Goal: Information Seeking & Learning: Learn about a topic

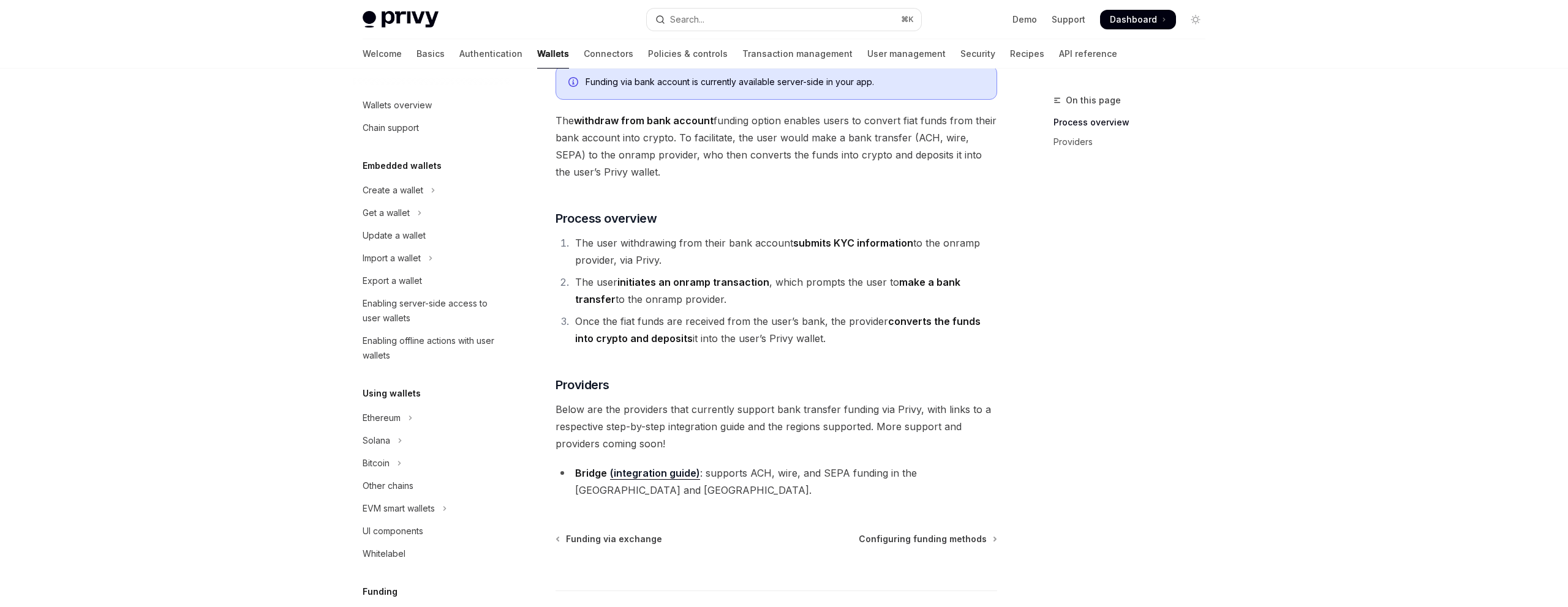
scroll to position [117, 0]
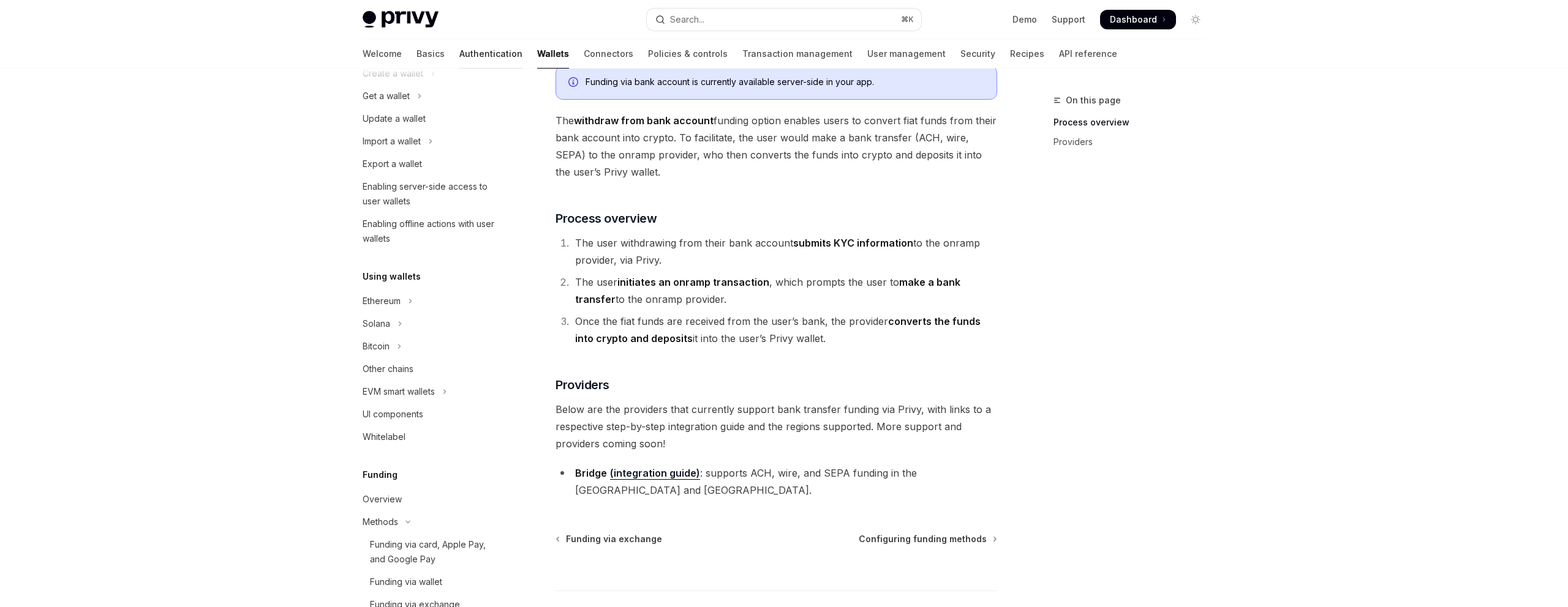
click at [459, 59] on link "Authentication" at bounding box center [490, 53] width 63 height 29
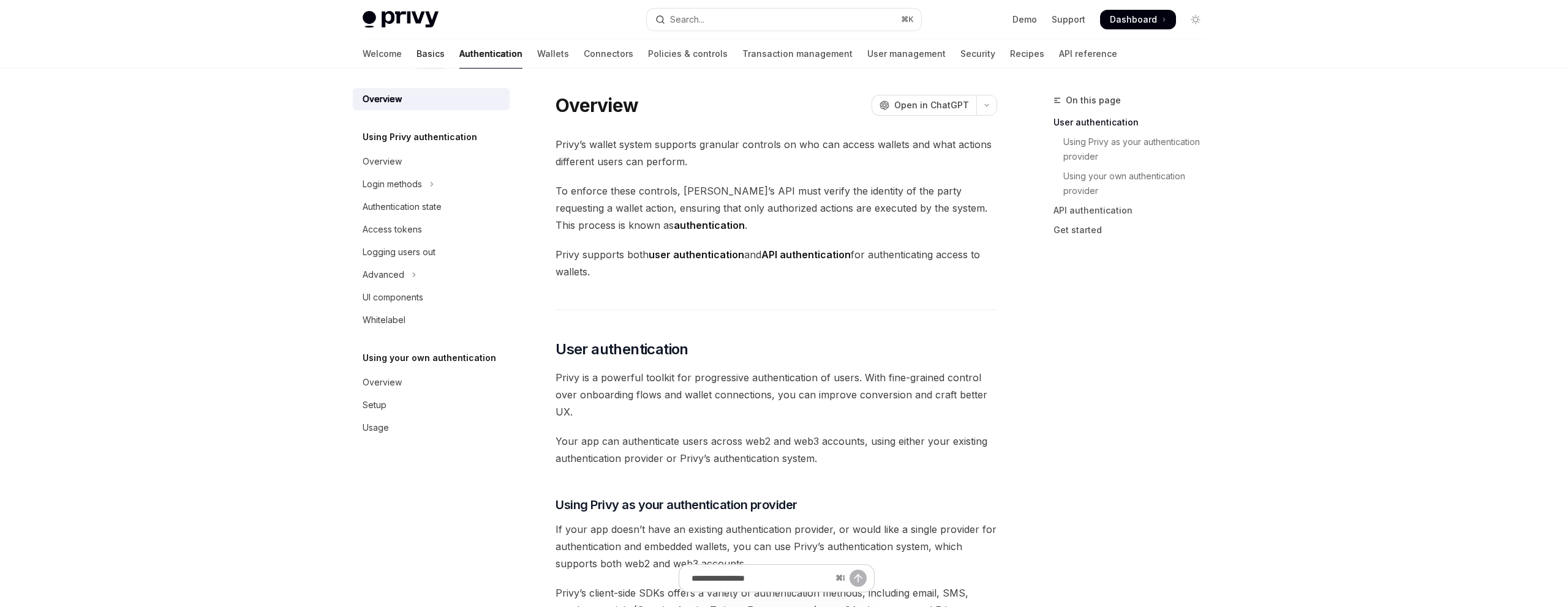
click at [416, 58] on link "Basics" at bounding box center [431, 53] width 28 height 29
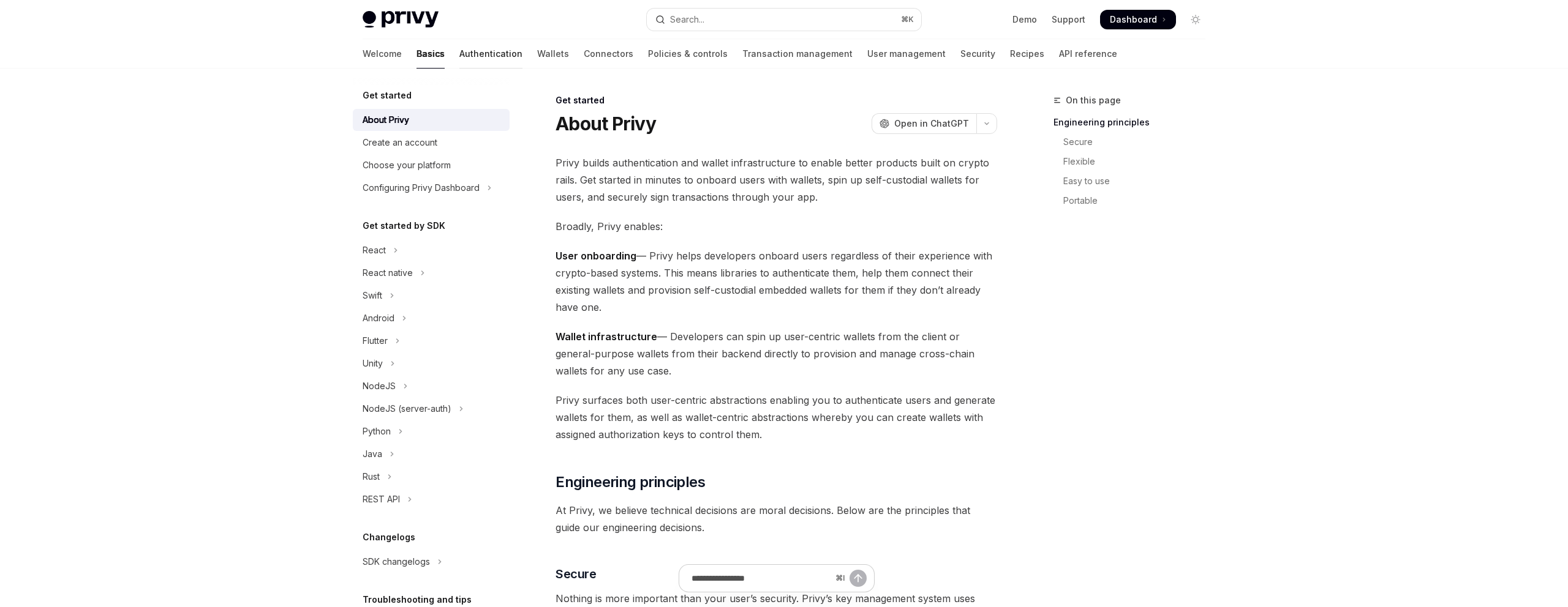
click at [459, 57] on link "Authentication" at bounding box center [490, 53] width 63 height 29
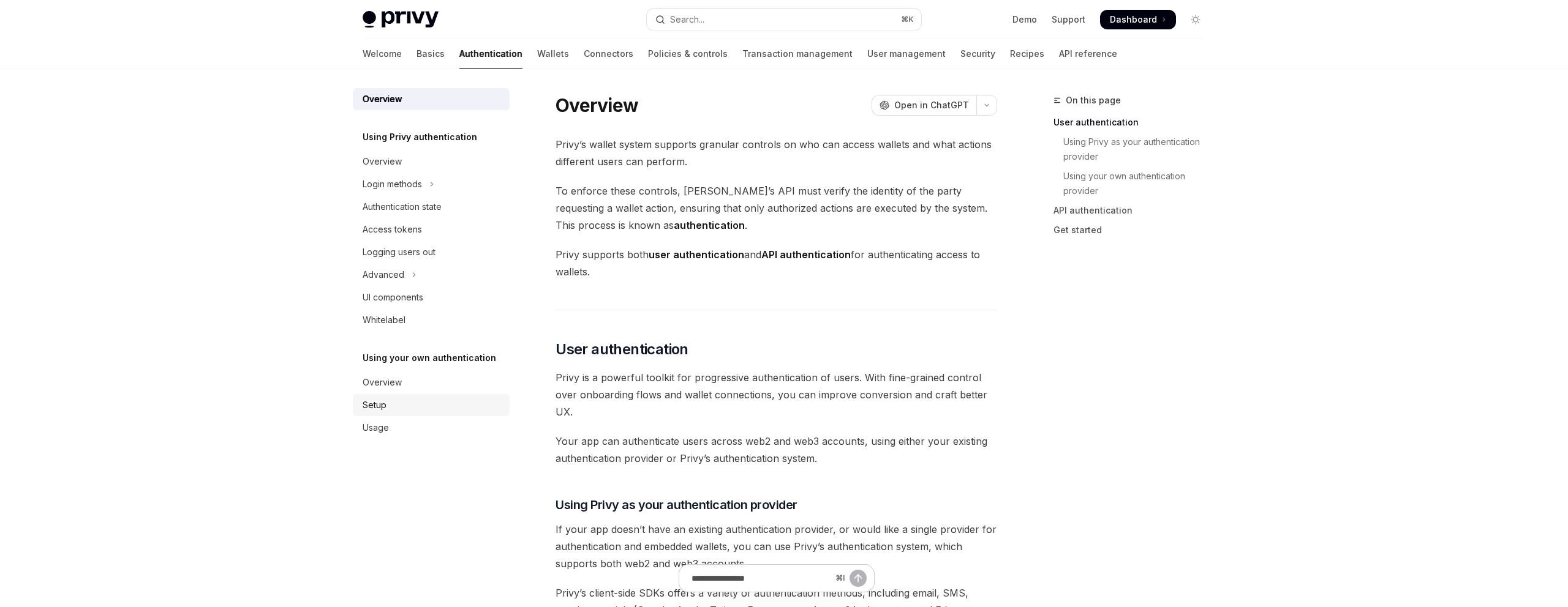
click at [382, 404] on div "Setup" at bounding box center [374, 405] width 24 height 15
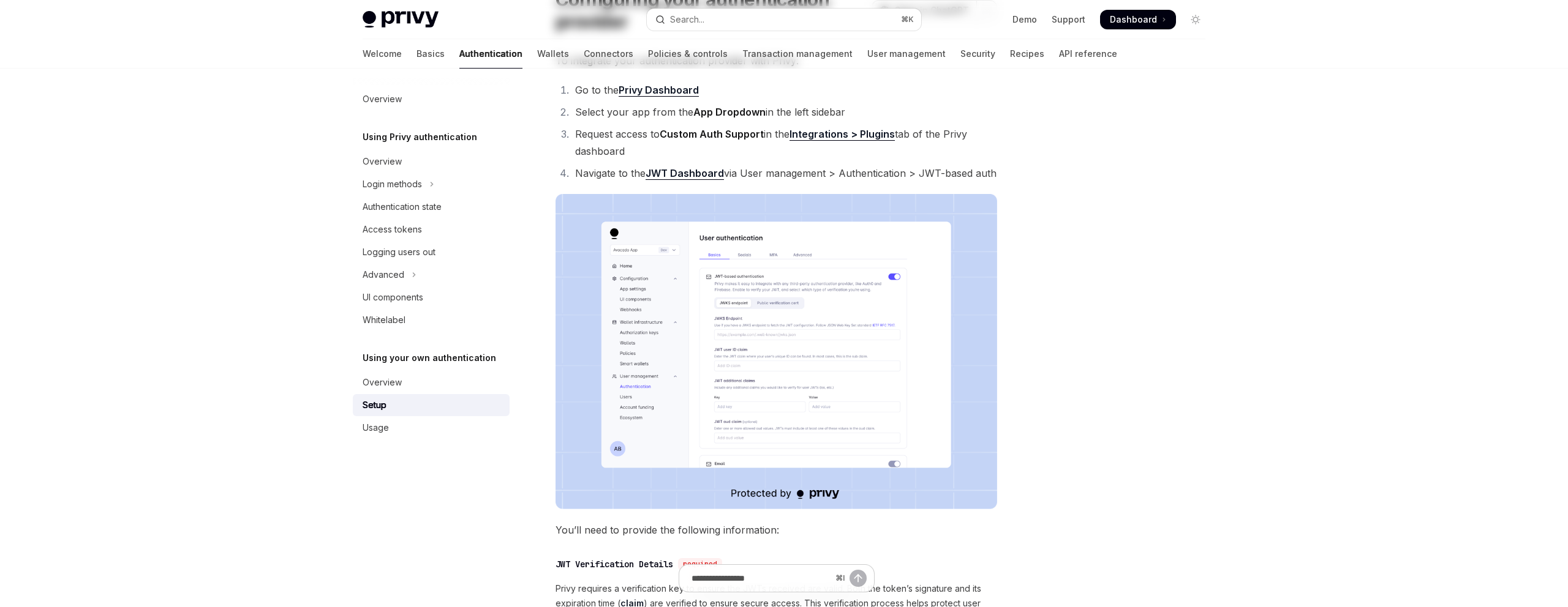
scroll to position [145, 0]
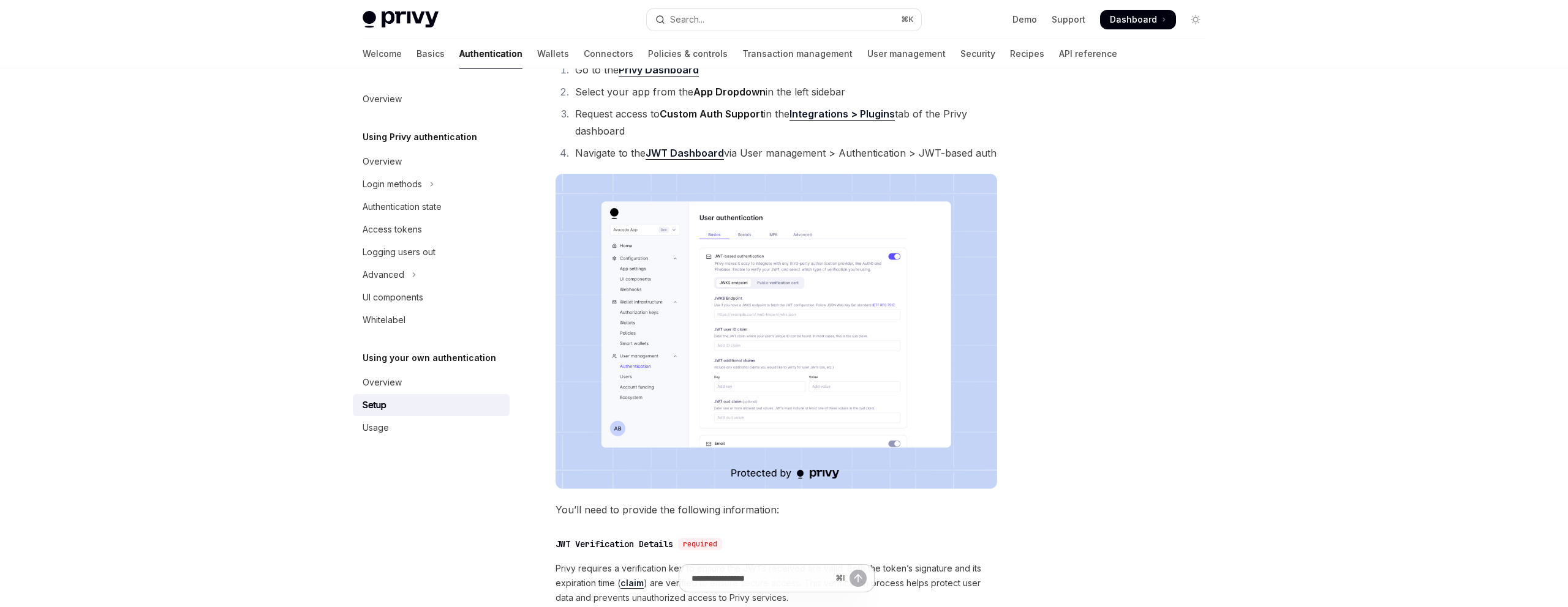
click at [673, 334] on img at bounding box center [776, 331] width 441 height 315
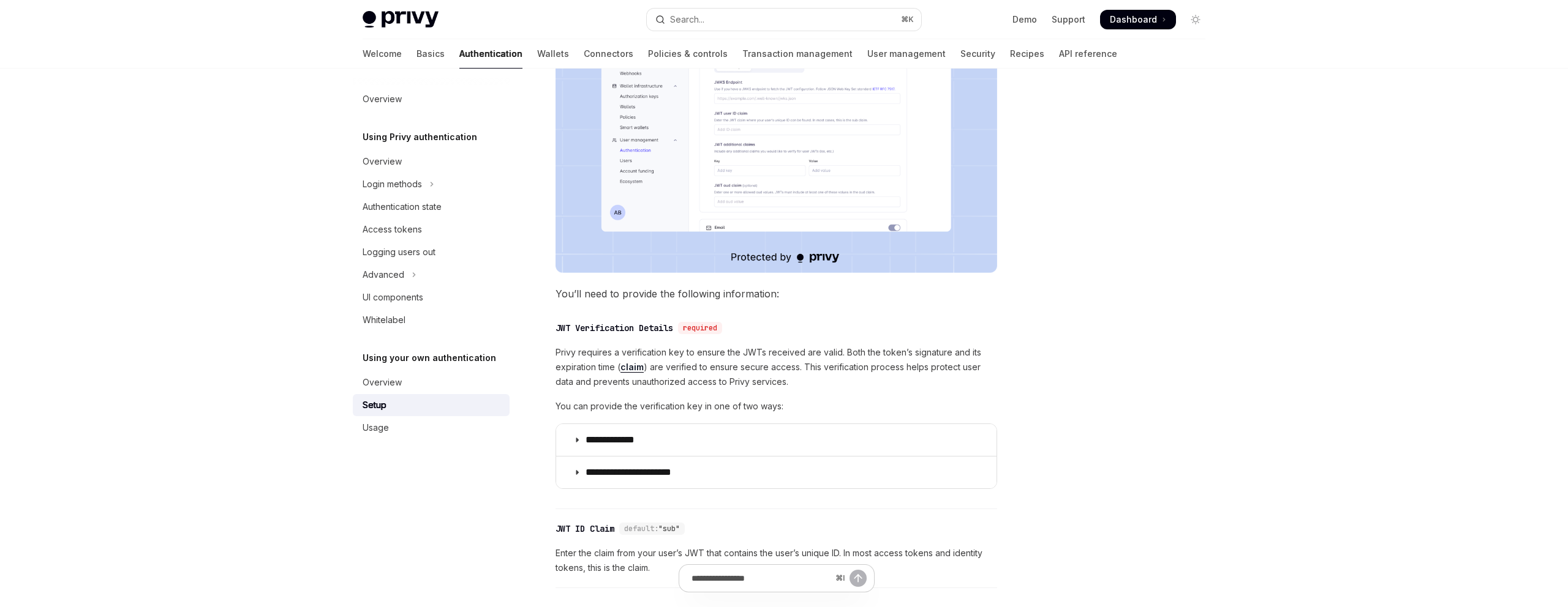
scroll to position [540, 0]
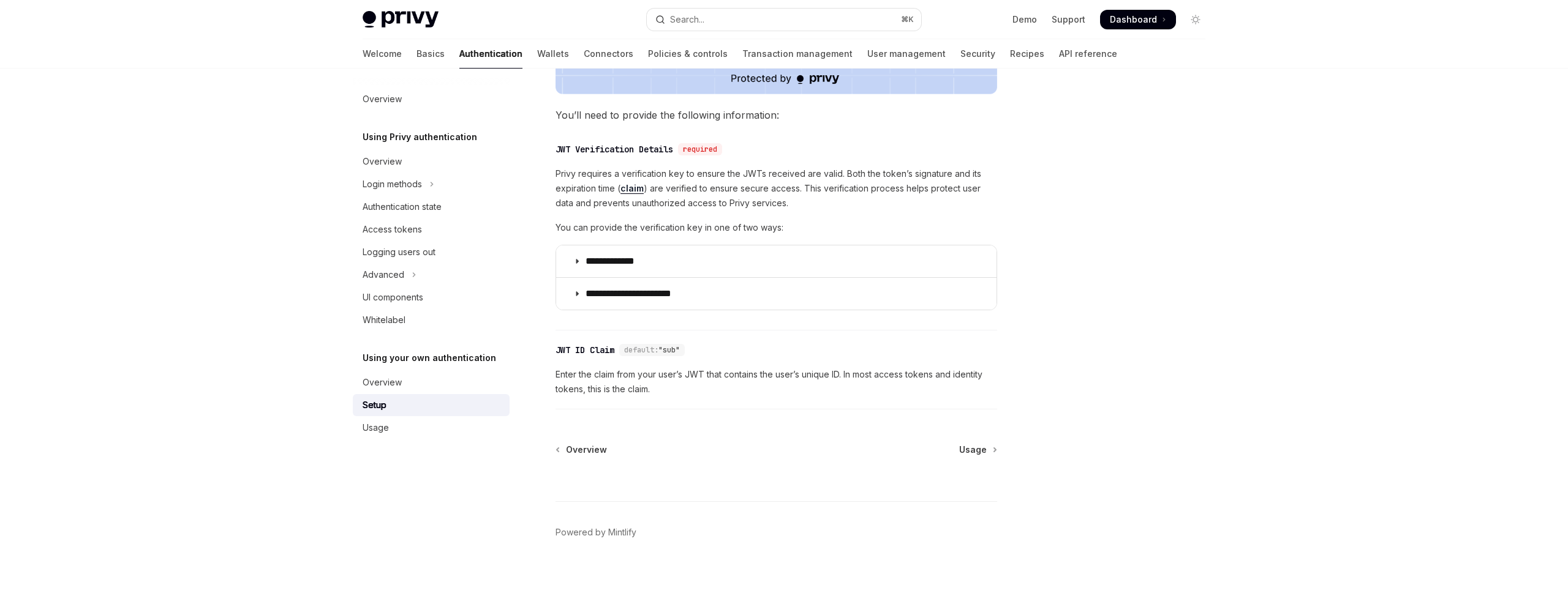
type textarea "*"
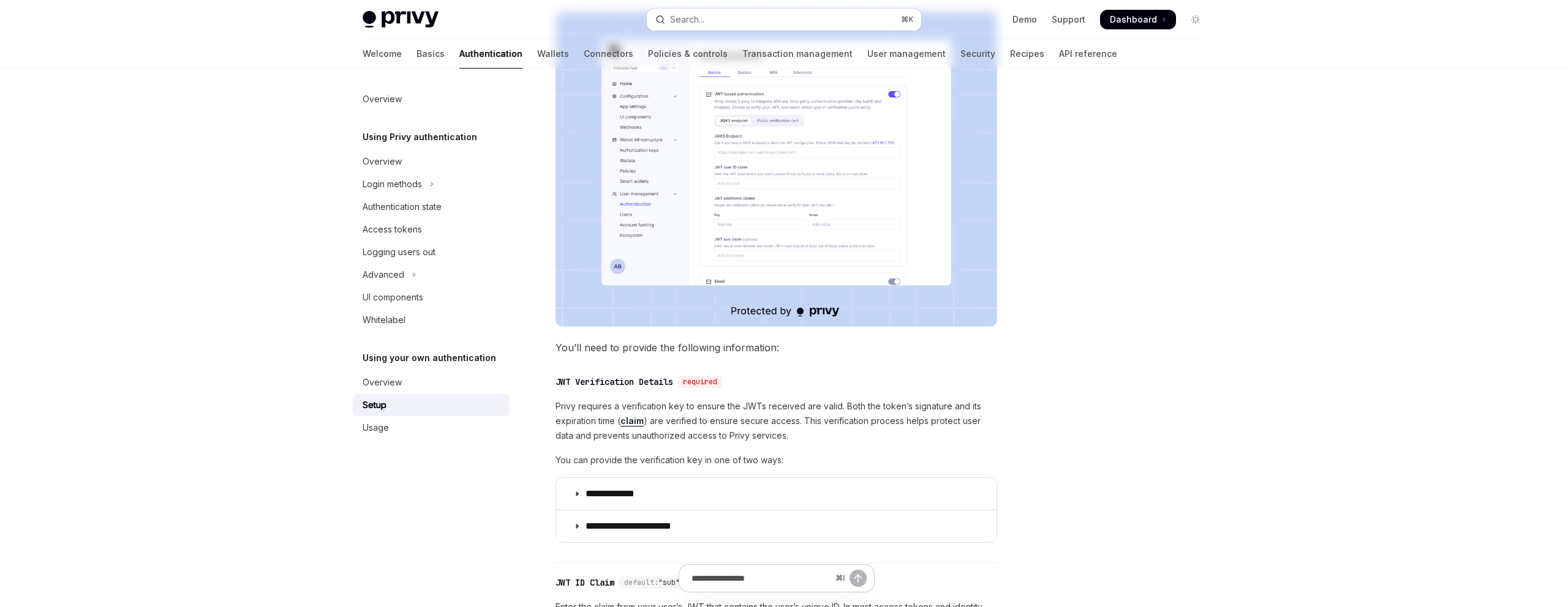
scroll to position [0, 0]
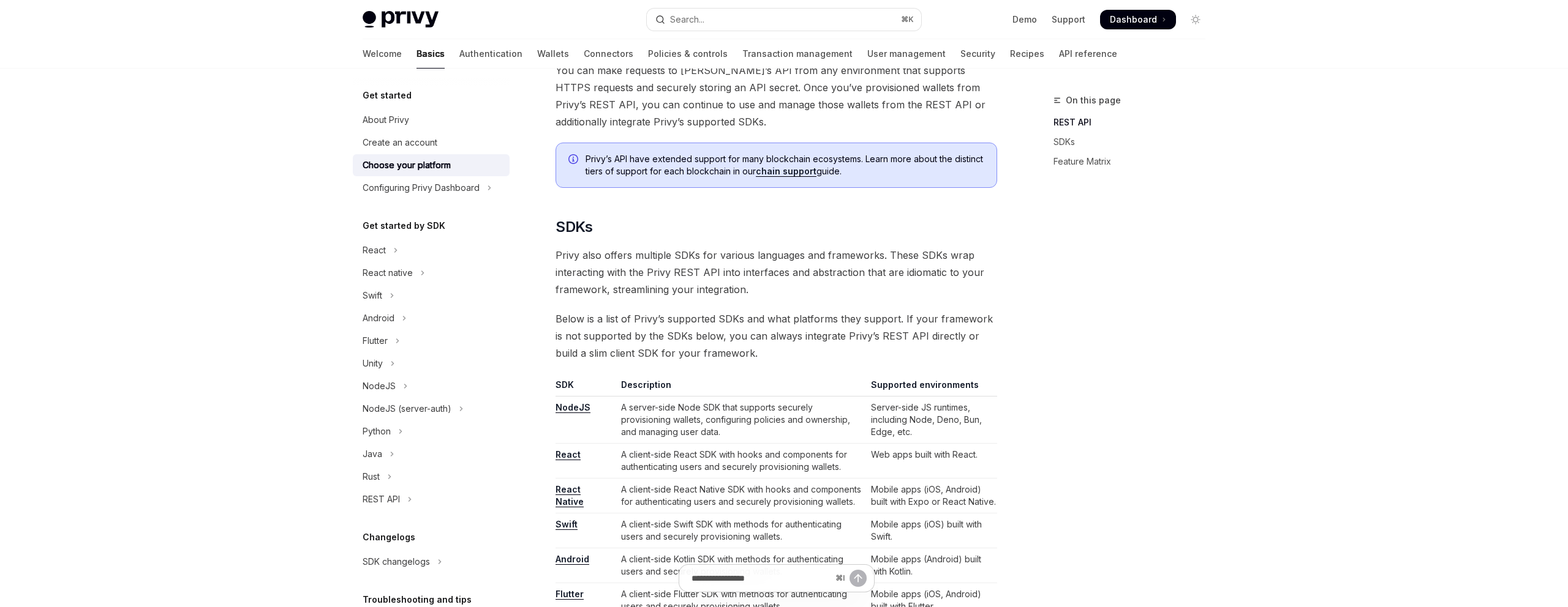
scroll to position [432, 0]
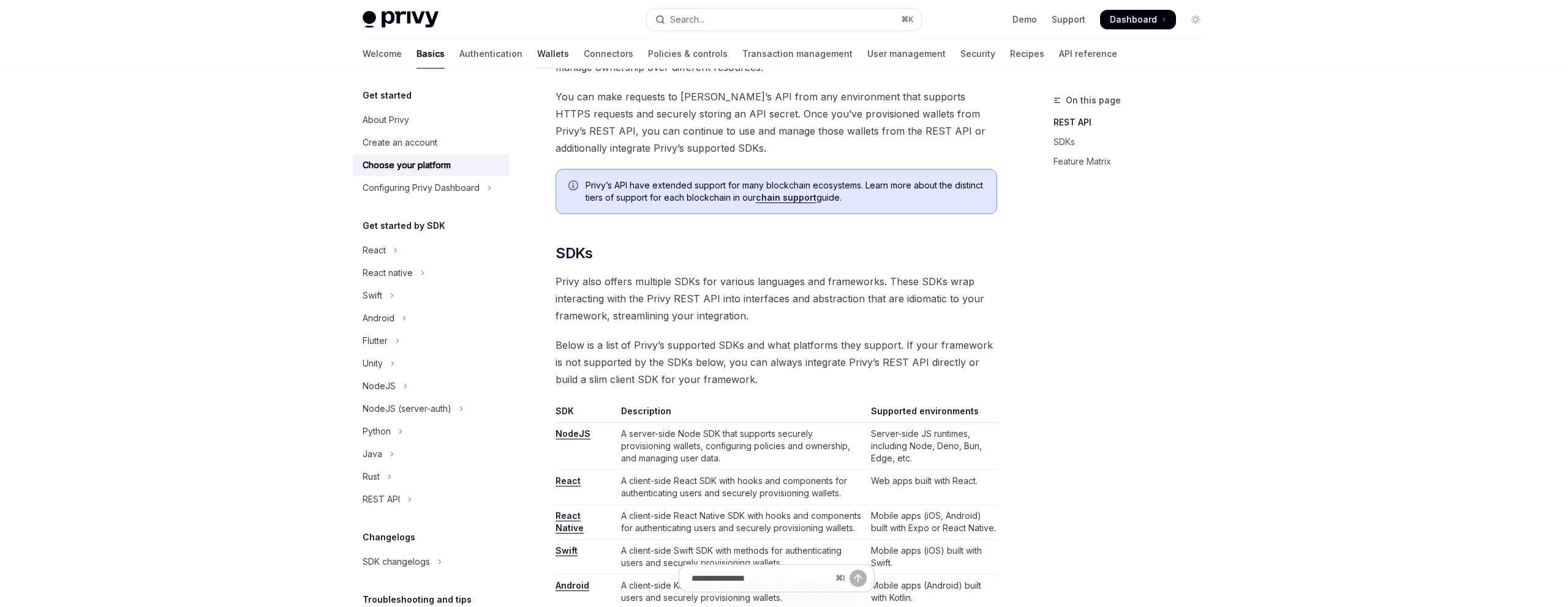
click at [537, 56] on link "Wallets" at bounding box center [553, 53] width 32 height 29
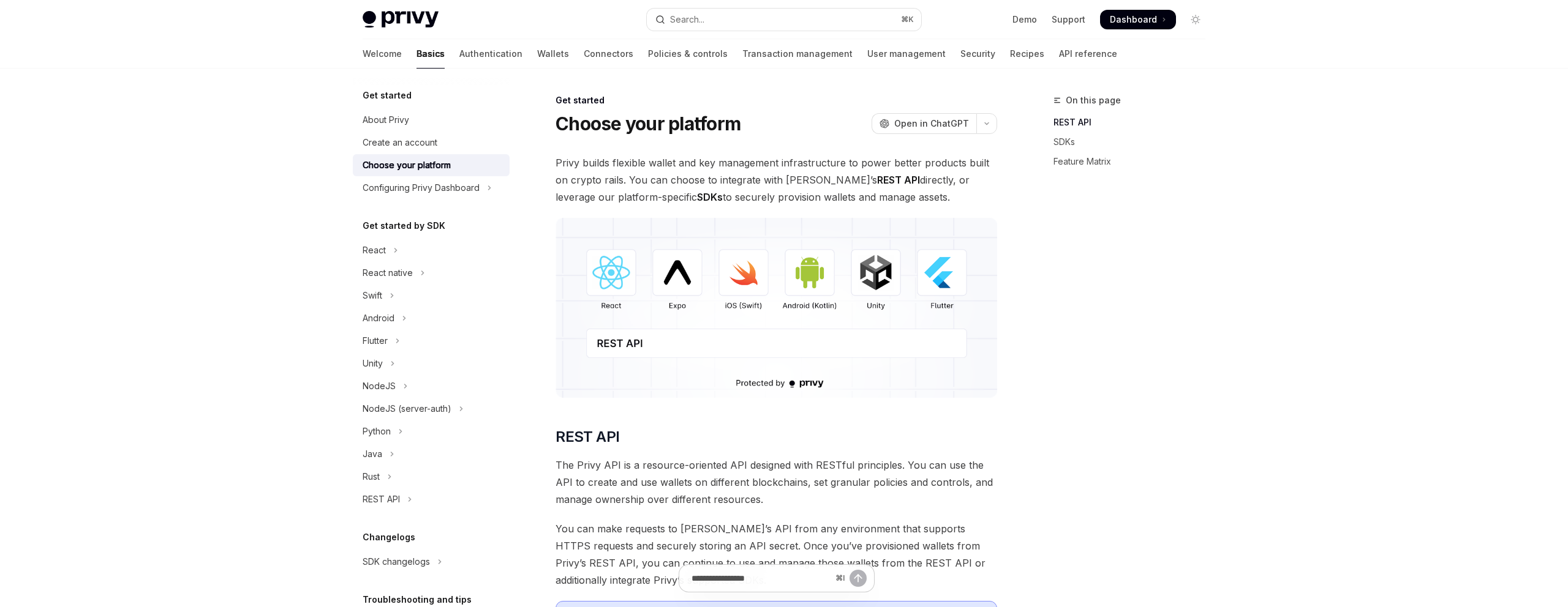
type textarea "*"
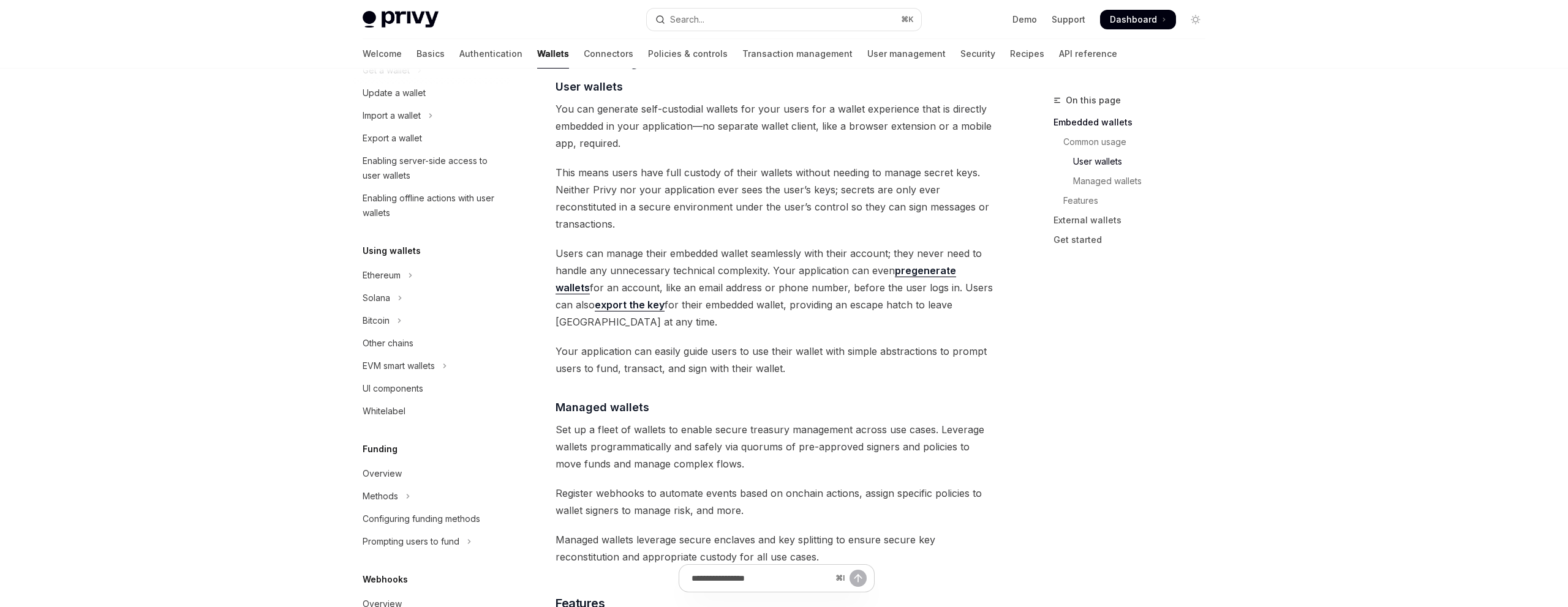
scroll to position [855, 0]
click at [864, 186] on span "This means users have full custody of their wallets without needing to manage s…" at bounding box center [776, 194] width 441 height 68
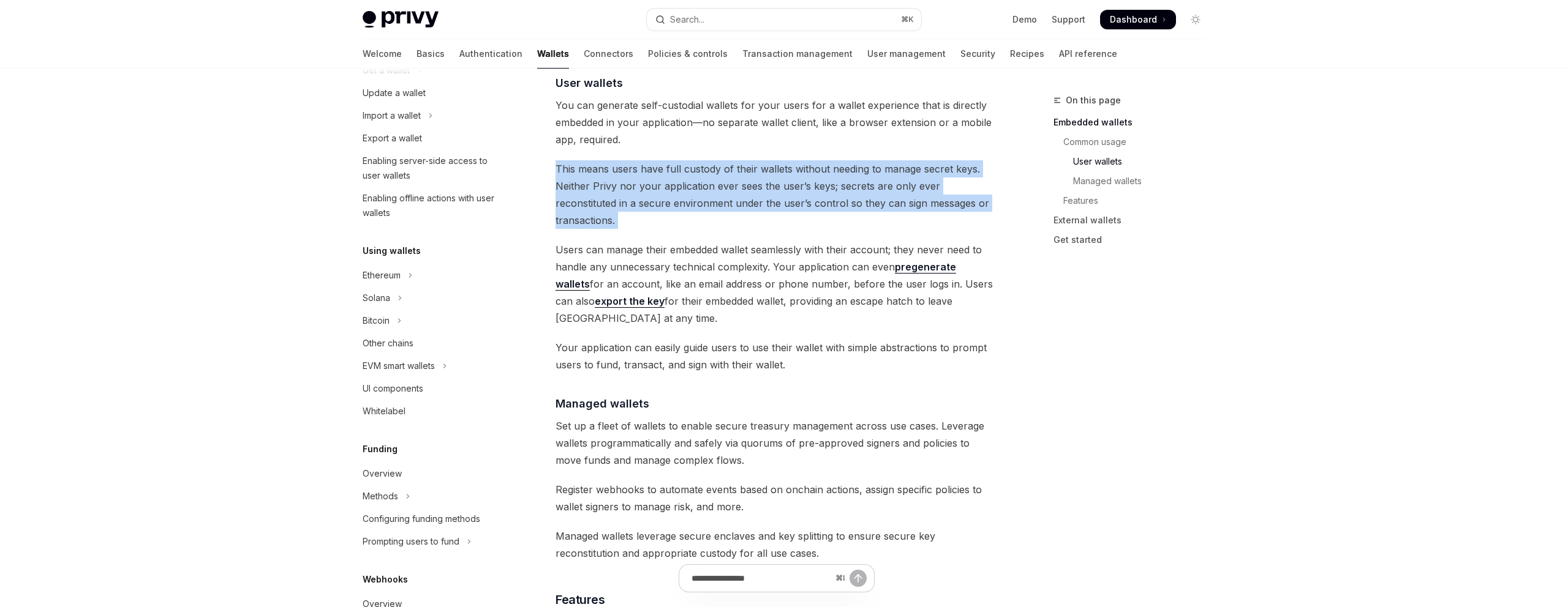
click at [864, 186] on span "This means users have full custody of their wallets without needing to manage s…" at bounding box center [776, 194] width 441 height 68
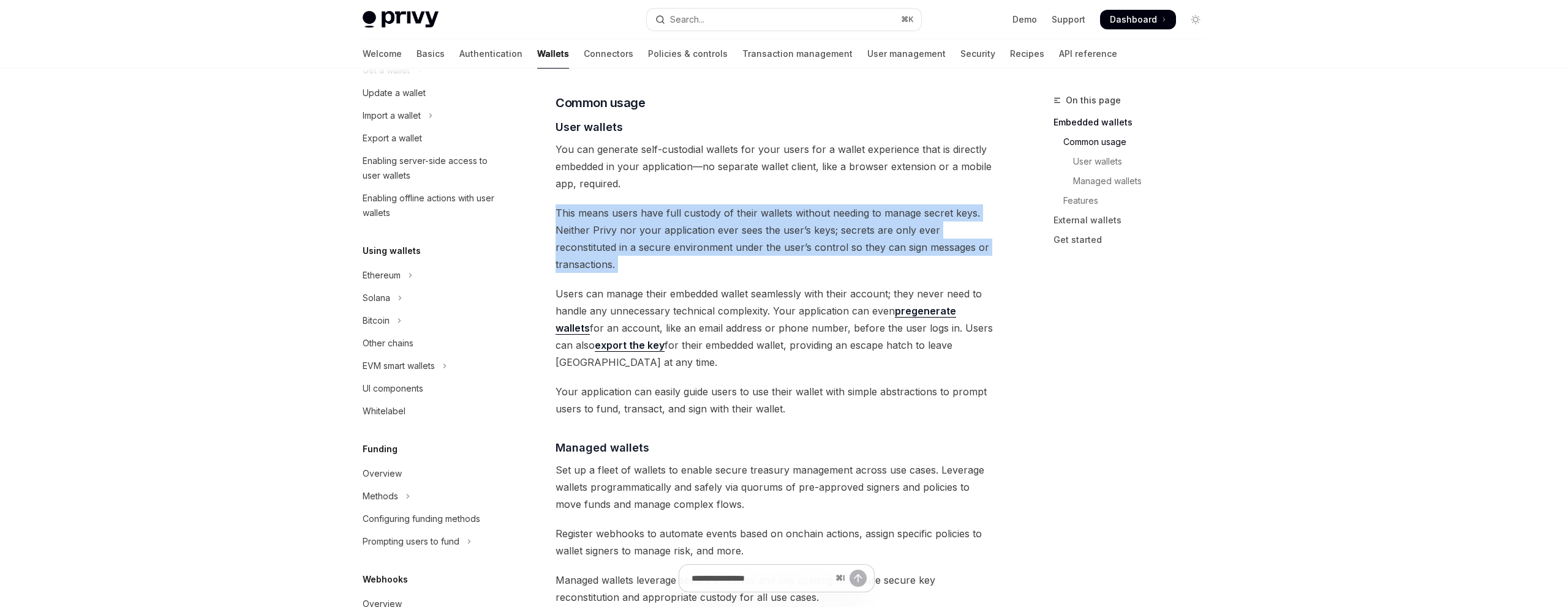
scroll to position [807, 0]
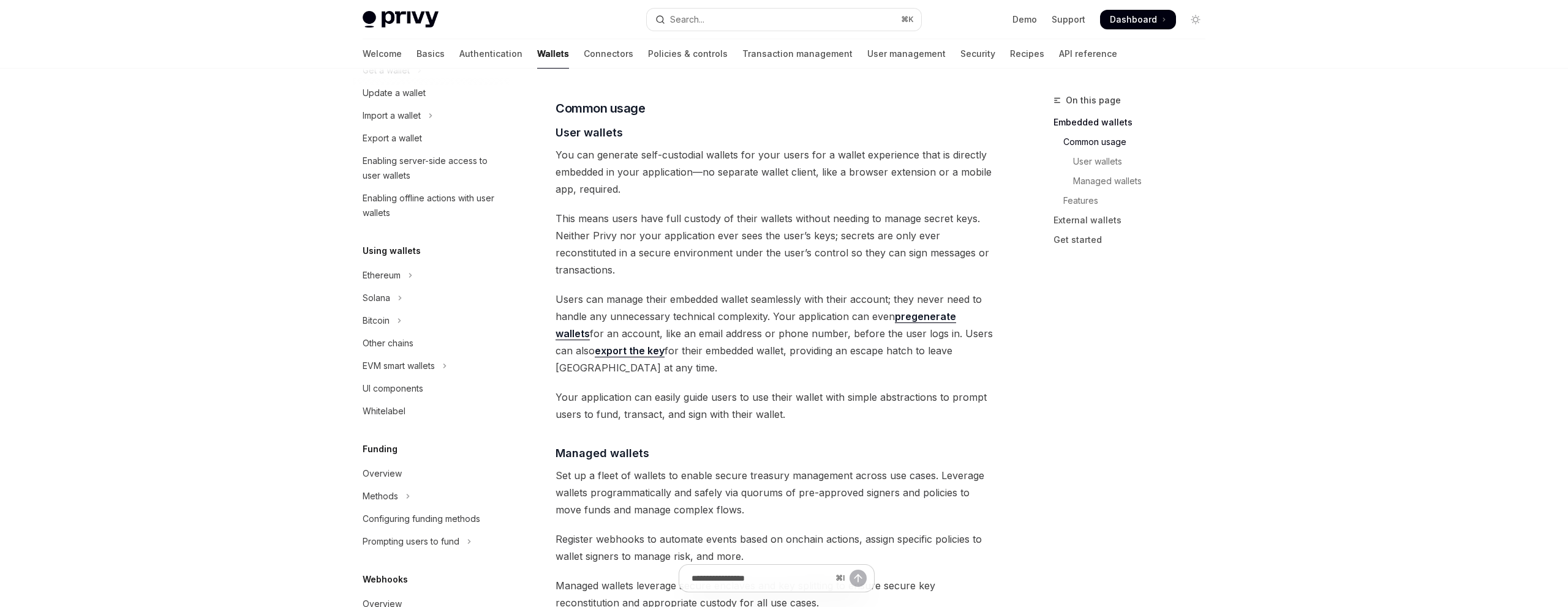
click at [760, 296] on span "Users can manage their embedded wallet seamlessly with their account; they neve…" at bounding box center [776, 334] width 441 height 86
click at [893, 318] on span "Users can manage their embedded wallet seamlessly with their account; they neve…" at bounding box center [776, 334] width 441 height 86
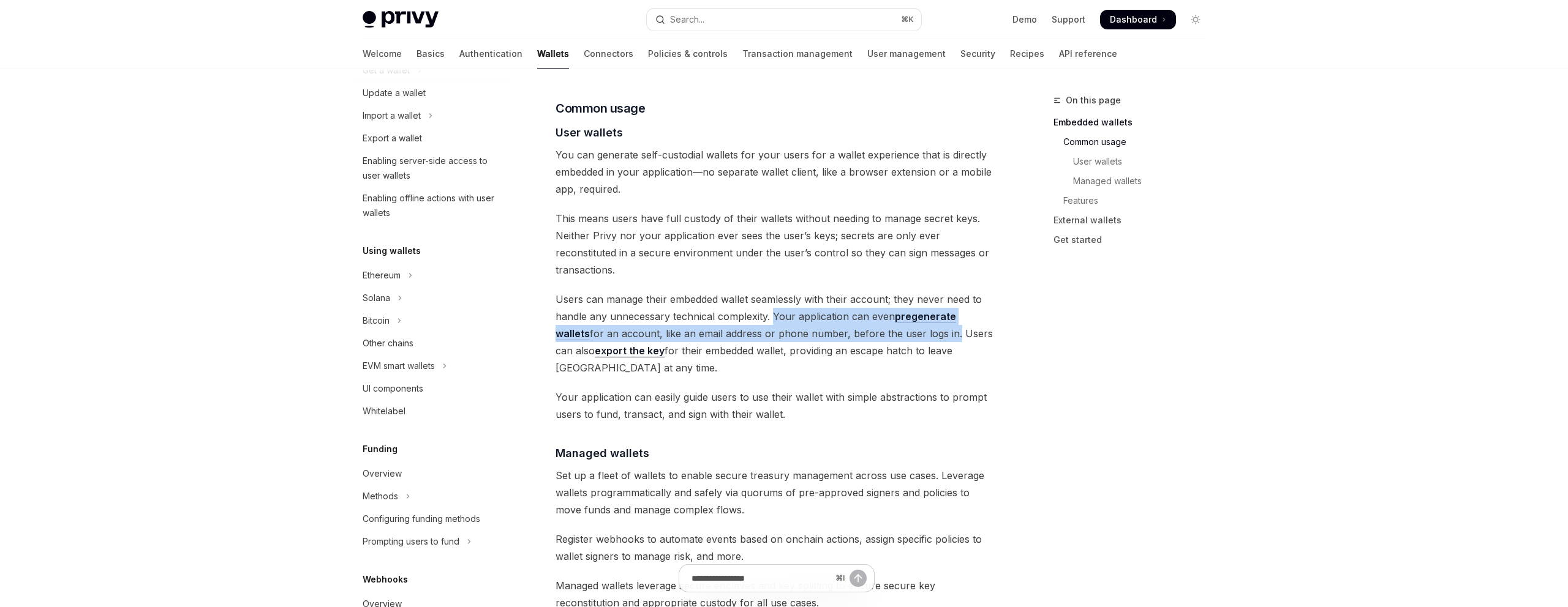
drag, startPoint x: 917, startPoint y: 301, endPoint x: 773, endPoint y: 282, distance: 145.2
click at [772, 291] on span "Users can manage their embedded wallet seamlessly with their account; they neve…" at bounding box center [776, 334] width 441 height 86
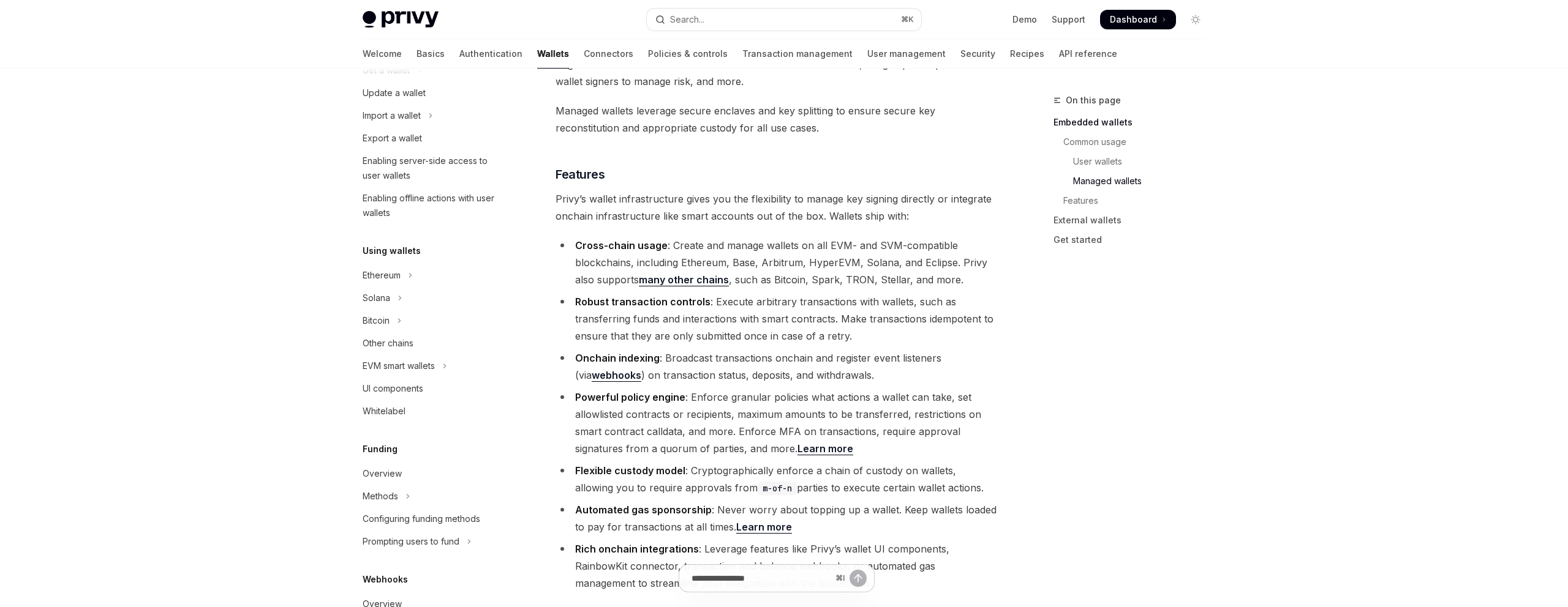
scroll to position [1282, 0]
click at [608, 368] on link "webhooks" at bounding box center [616, 374] width 50 height 12
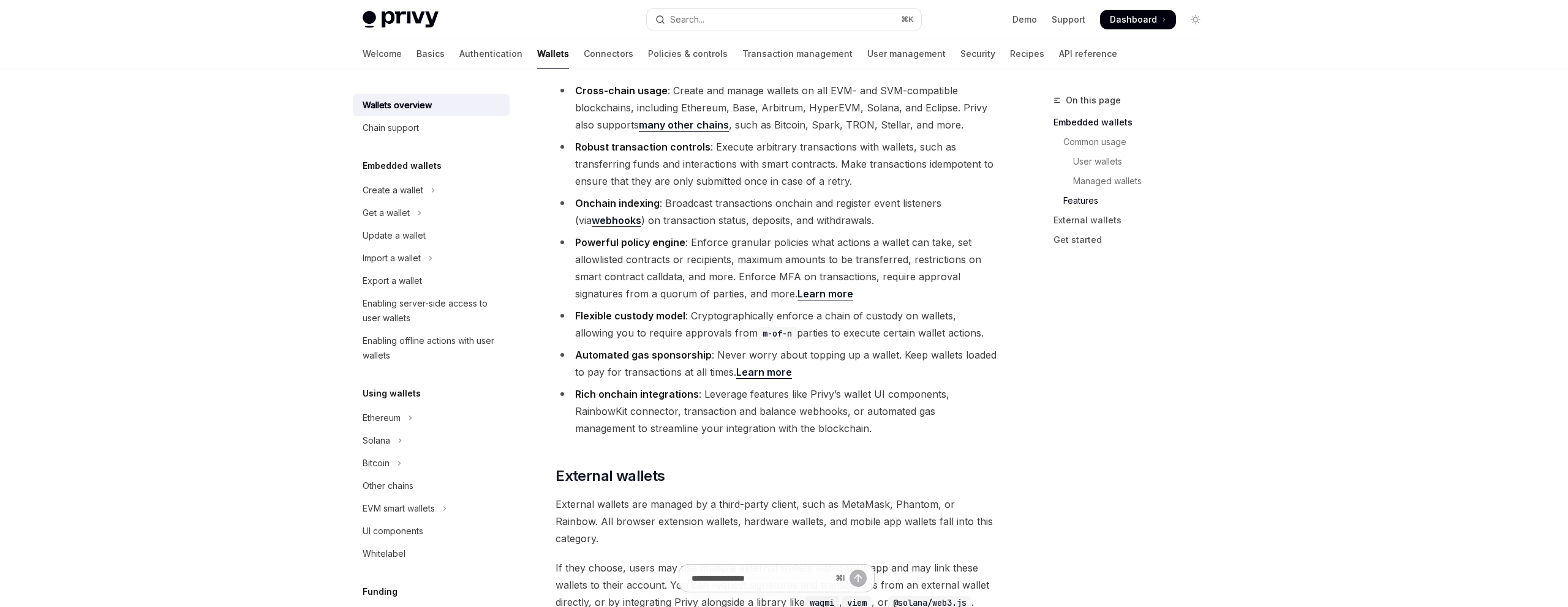
scroll to position [1438, 0]
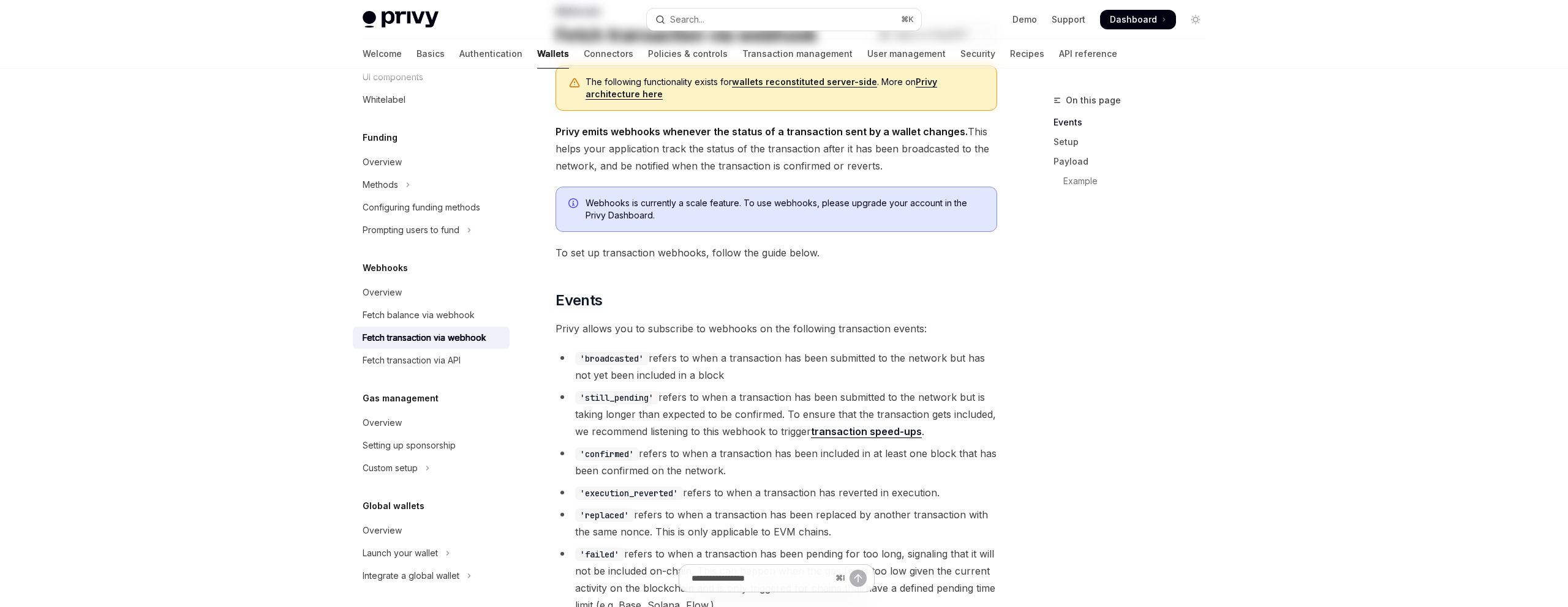
scroll to position [162, 0]
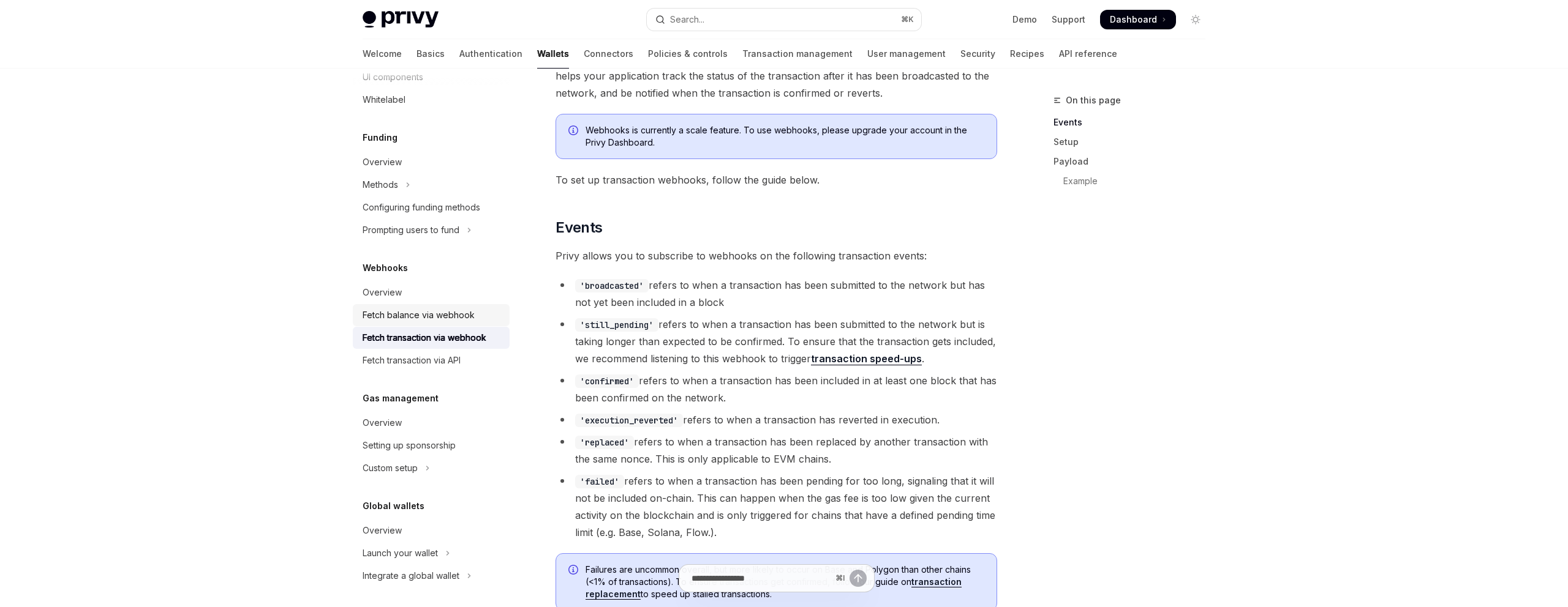
click at [449, 309] on div "Fetch balance via webhook" at bounding box center [418, 315] width 112 height 15
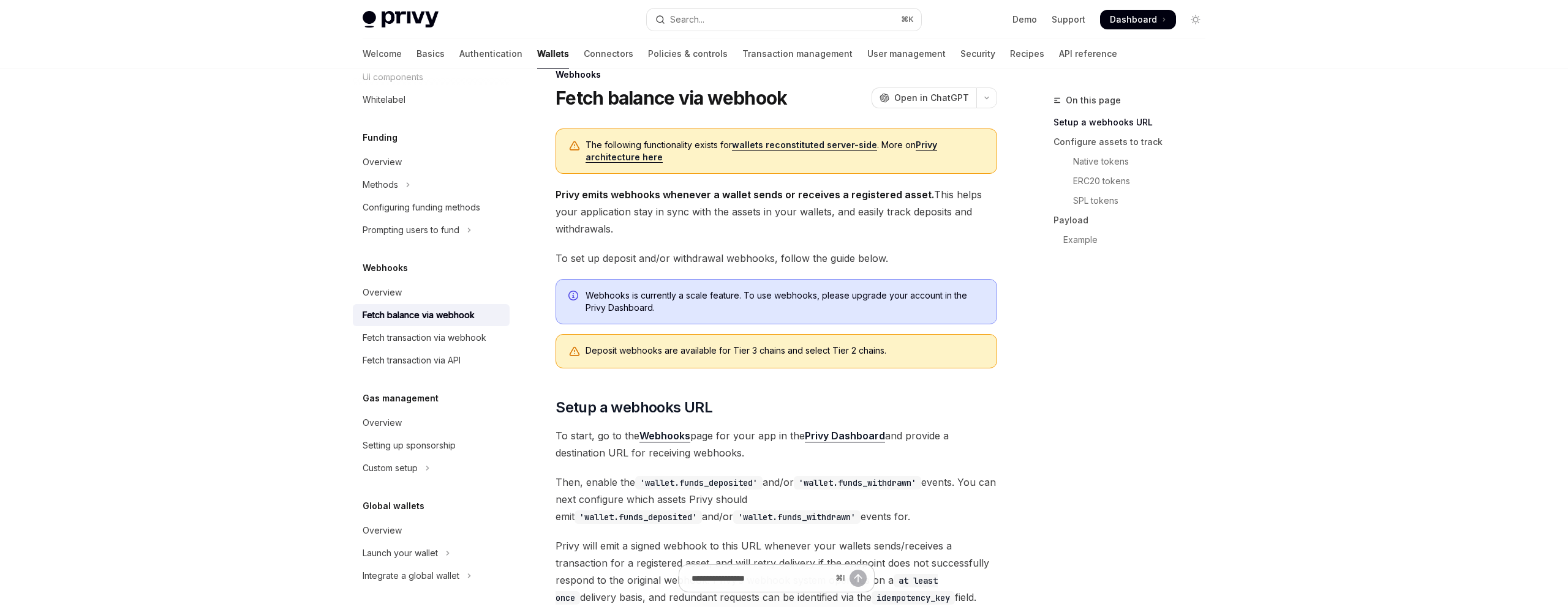
scroll to position [27, 0]
click at [422, 344] on div "Fetch transaction via webhook" at bounding box center [424, 338] width 123 height 15
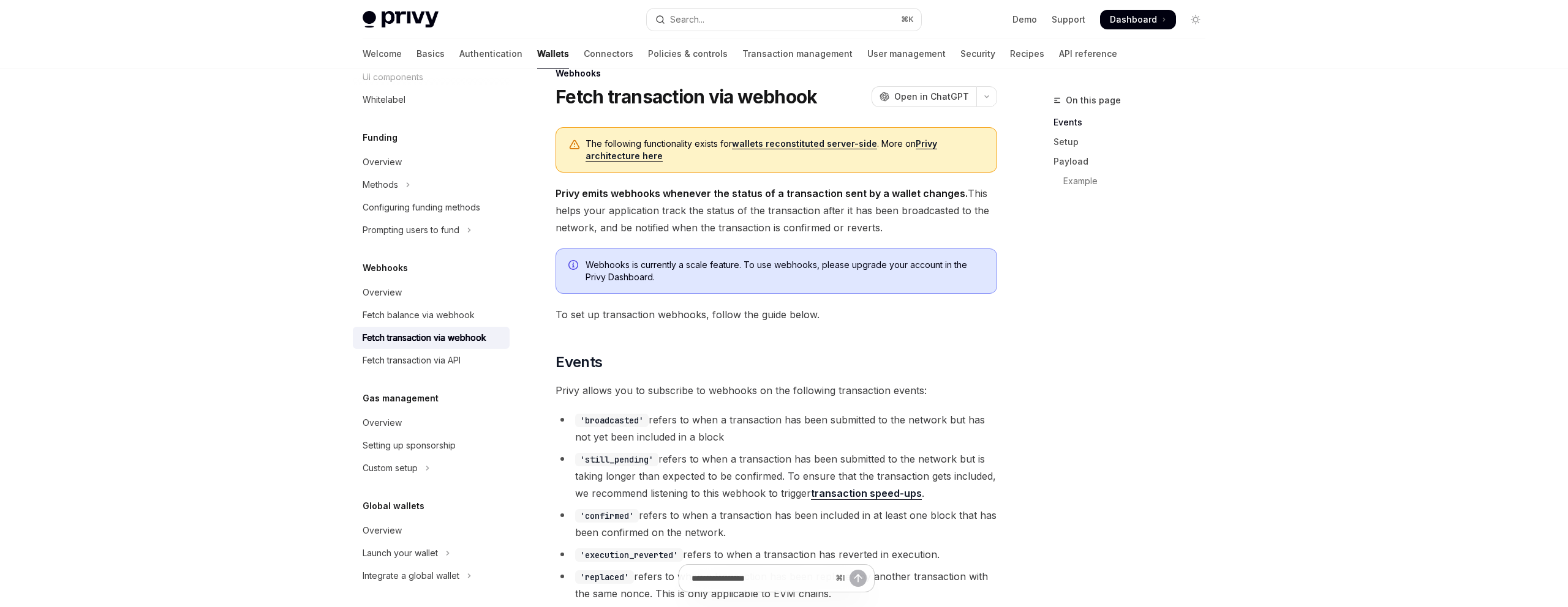
click at [927, 141] on link "Privy architecture here" at bounding box center [761, 150] width 352 height 23
click at [820, 143] on link "wallets reconstituted server-side" at bounding box center [804, 144] width 145 height 11
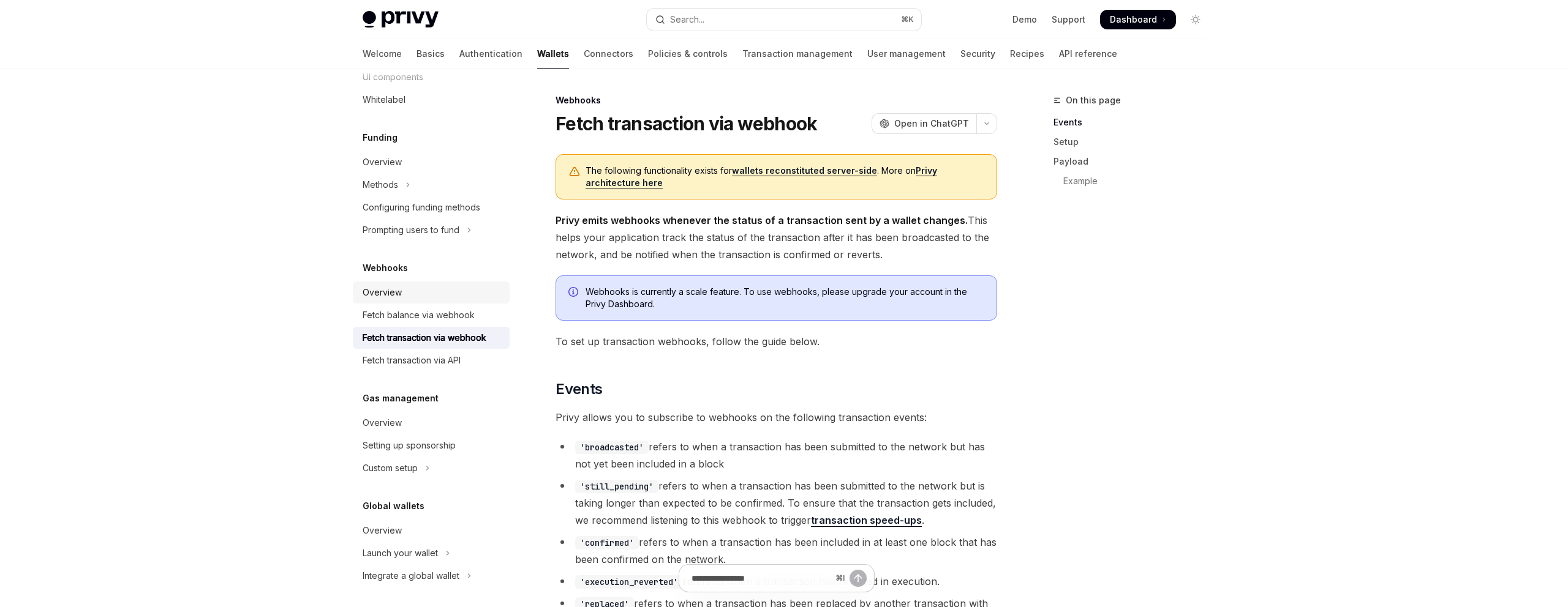
click at [415, 297] on div "Overview" at bounding box center [432, 292] width 139 height 15
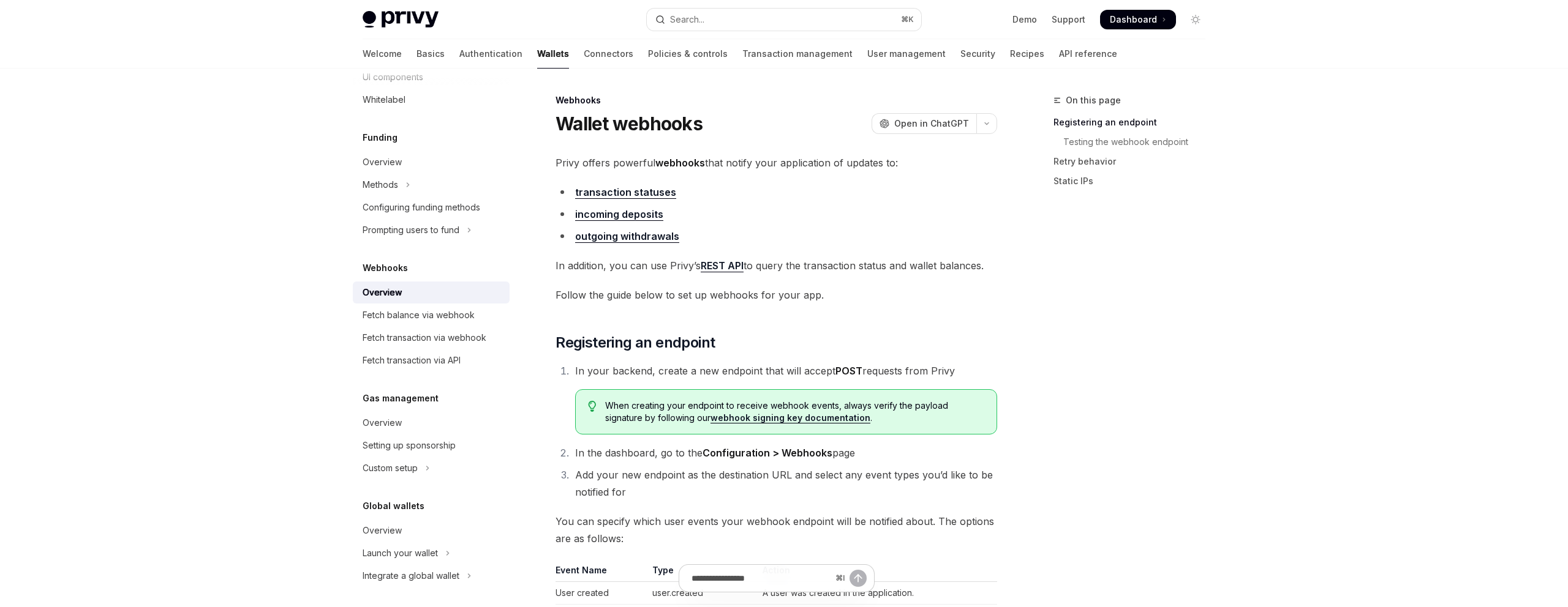
drag, startPoint x: 554, startPoint y: 264, endPoint x: 1000, endPoint y: 265, distance: 446.0
click at [723, 264] on link "REST API" at bounding box center [722, 265] width 43 height 12
type textarea "*"
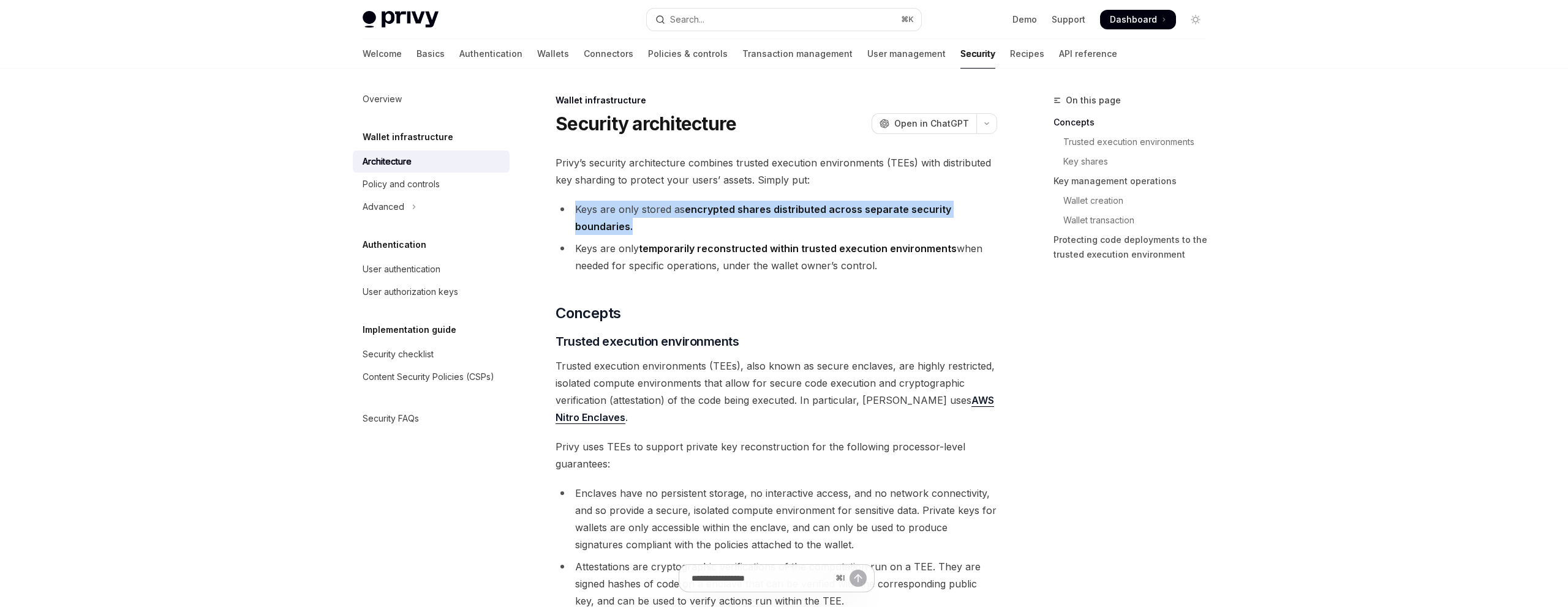
drag, startPoint x: 573, startPoint y: 206, endPoint x: 645, endPoint y: 233, distance: 76.9
click at [645, 234] on li "Keys are only stored as encrypted shares distributed across separate security b…" at bounding box center [776, 217] width 441 height 35
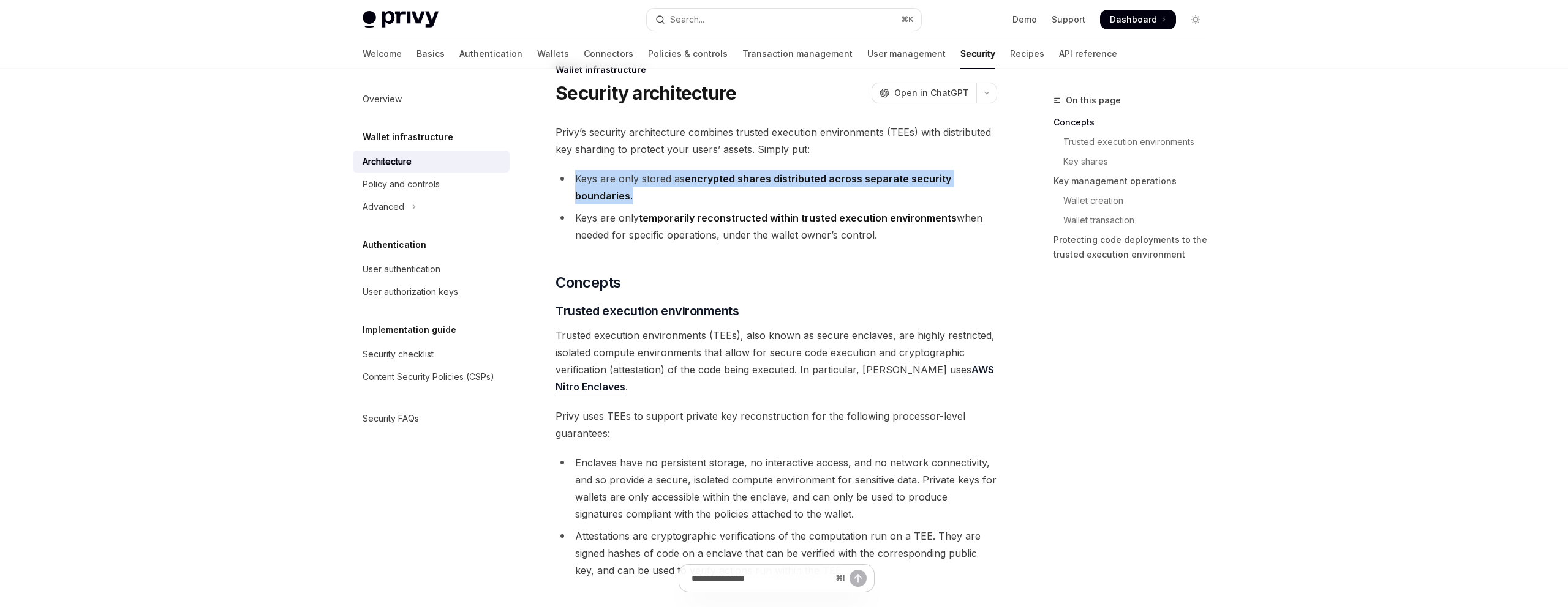
scroll to position [5, 0]
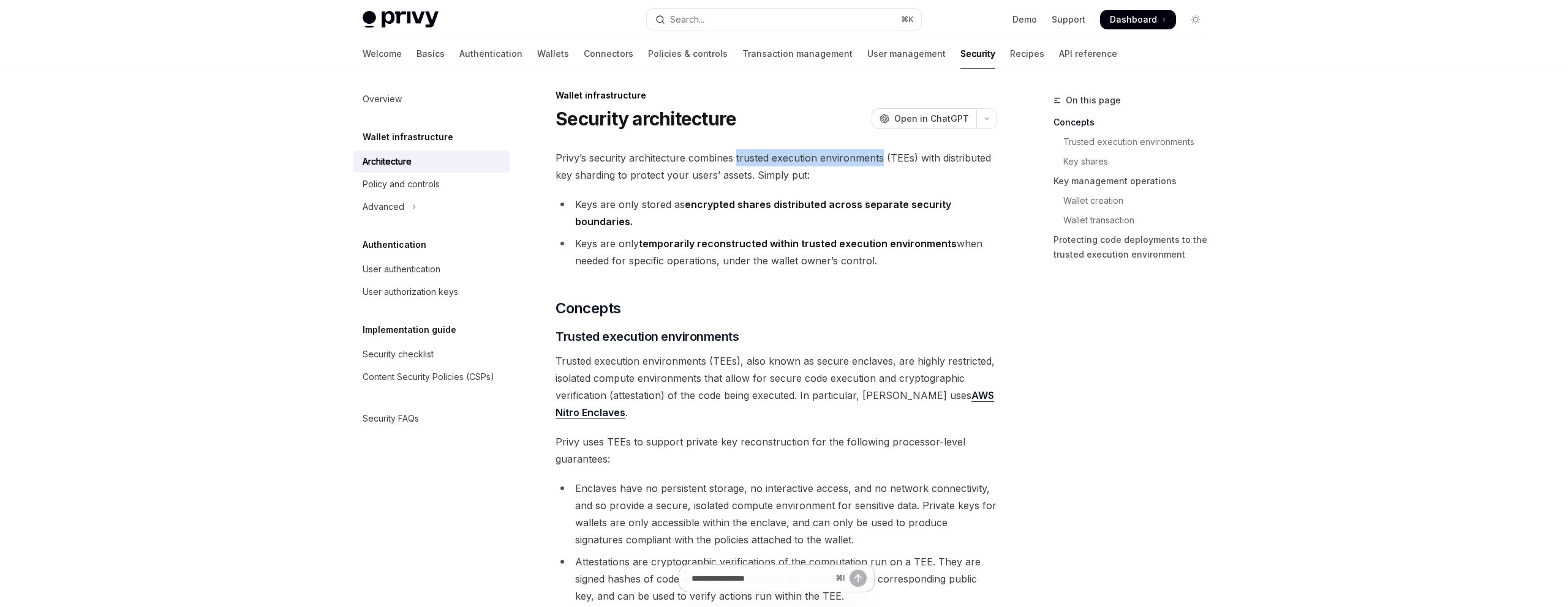
drag, startPoint x: 736, startPoint y: 154, endPoint x: 882, endPoint y: 155, distance: 146.0
click at [882, 155] on span "Privy’s security architecture combines trusted execution environments (TEEs) wi…" at bounding box center [776, 166] width 441 height 35
click at [945, 390] on link "AWS Nitro Enclaves" at bounding box center [775, 405] width 439 height 30
click at [1193, 20] on icon "Toggle dark mode" at bounding box center [1195, 20] width 10 height 10
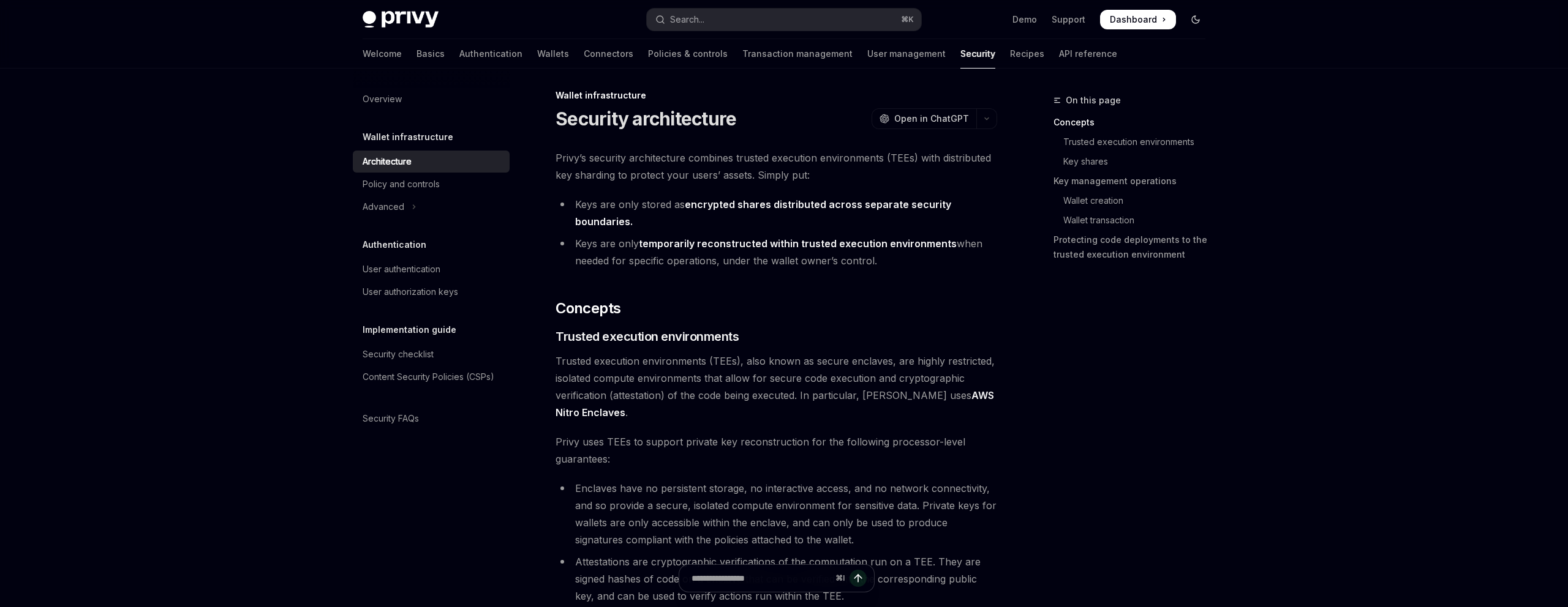
click at [1193, 20] on icon "Toggle dark mode" at bounding box center [1195, 20] width 10 height 10
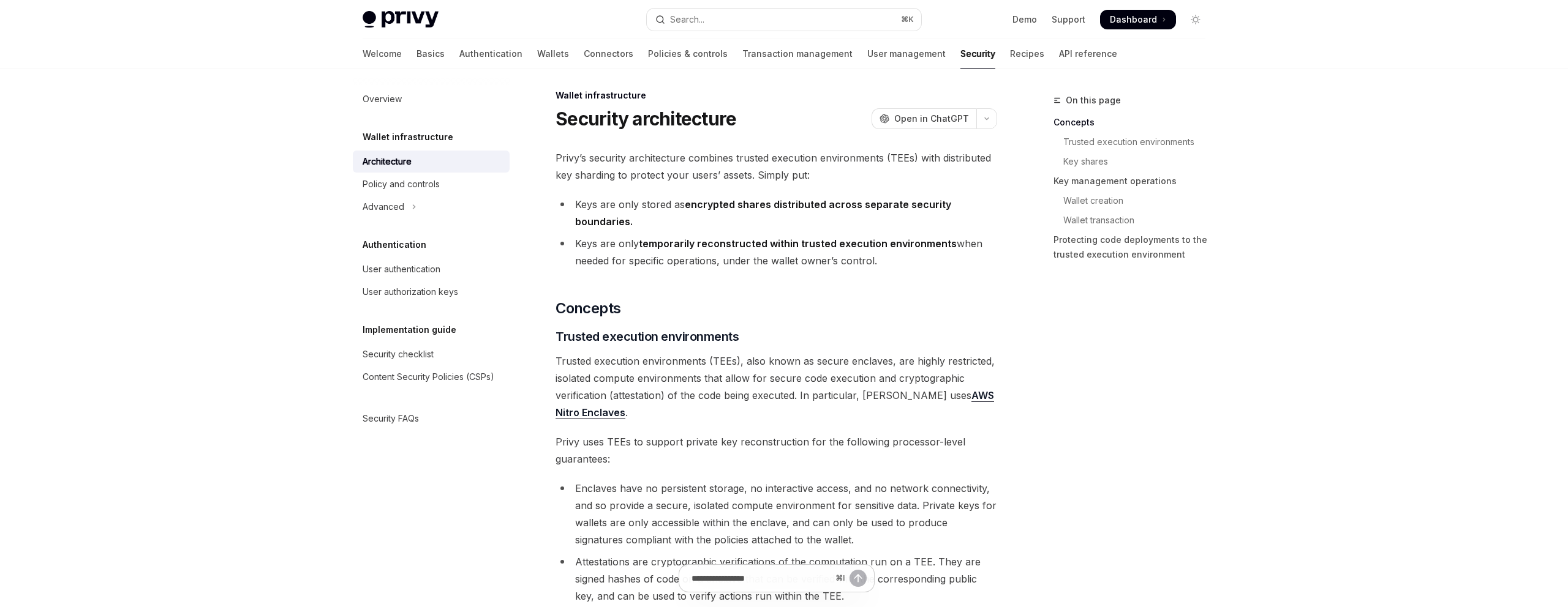
scroll to position [5, 0]
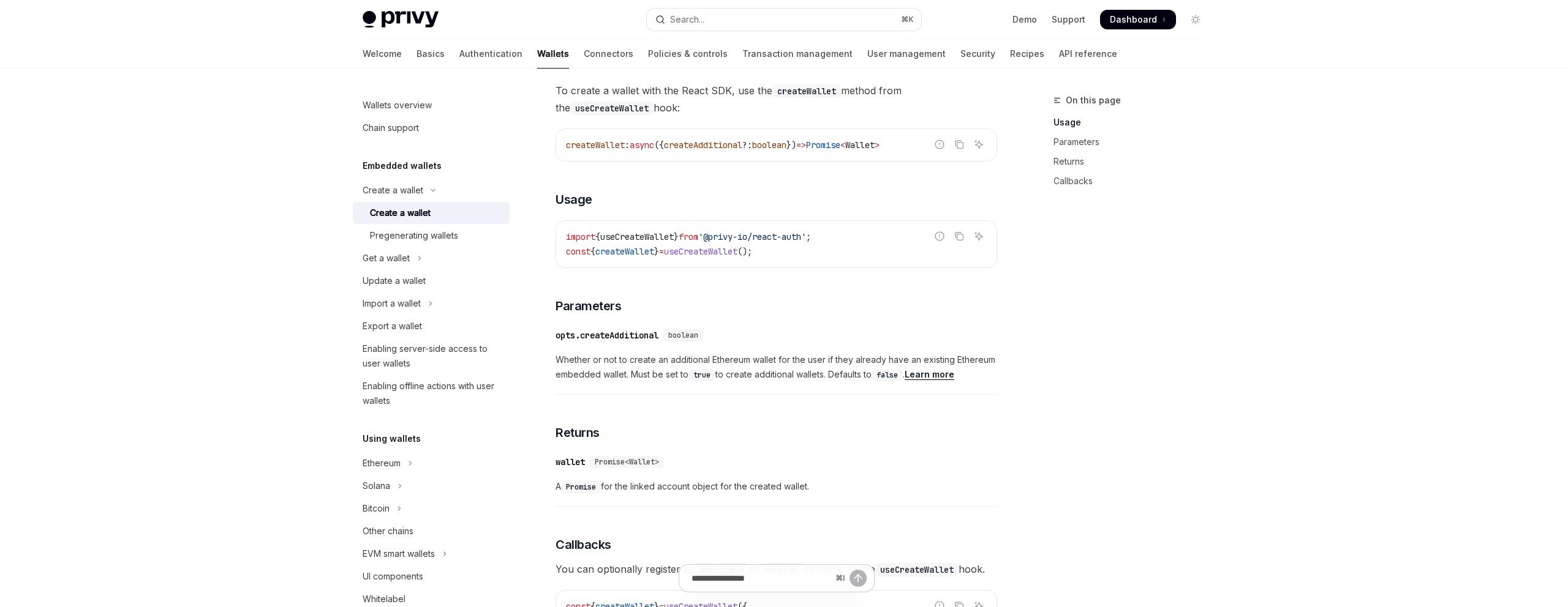
scroll to position [438, 0]
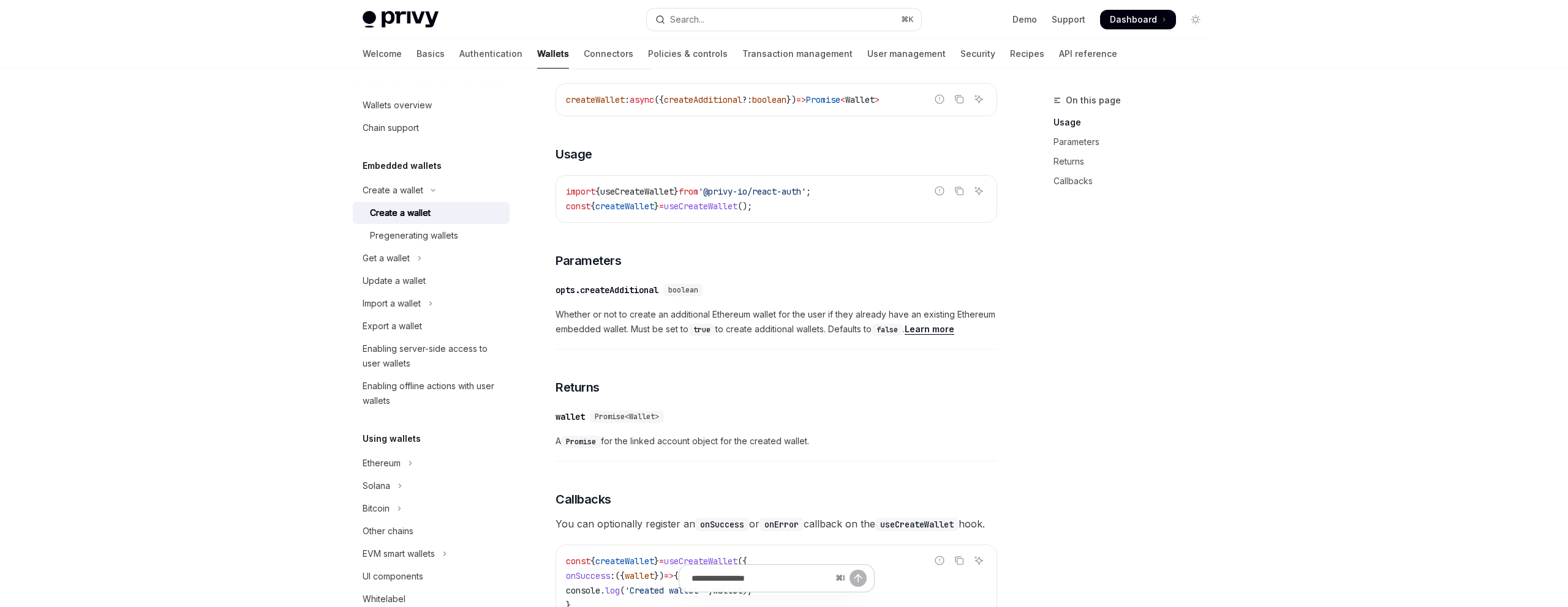
click at [953, 331] on link "Learn more" at bounding box center [930, 329] width 50 height 11
type textarea "*"
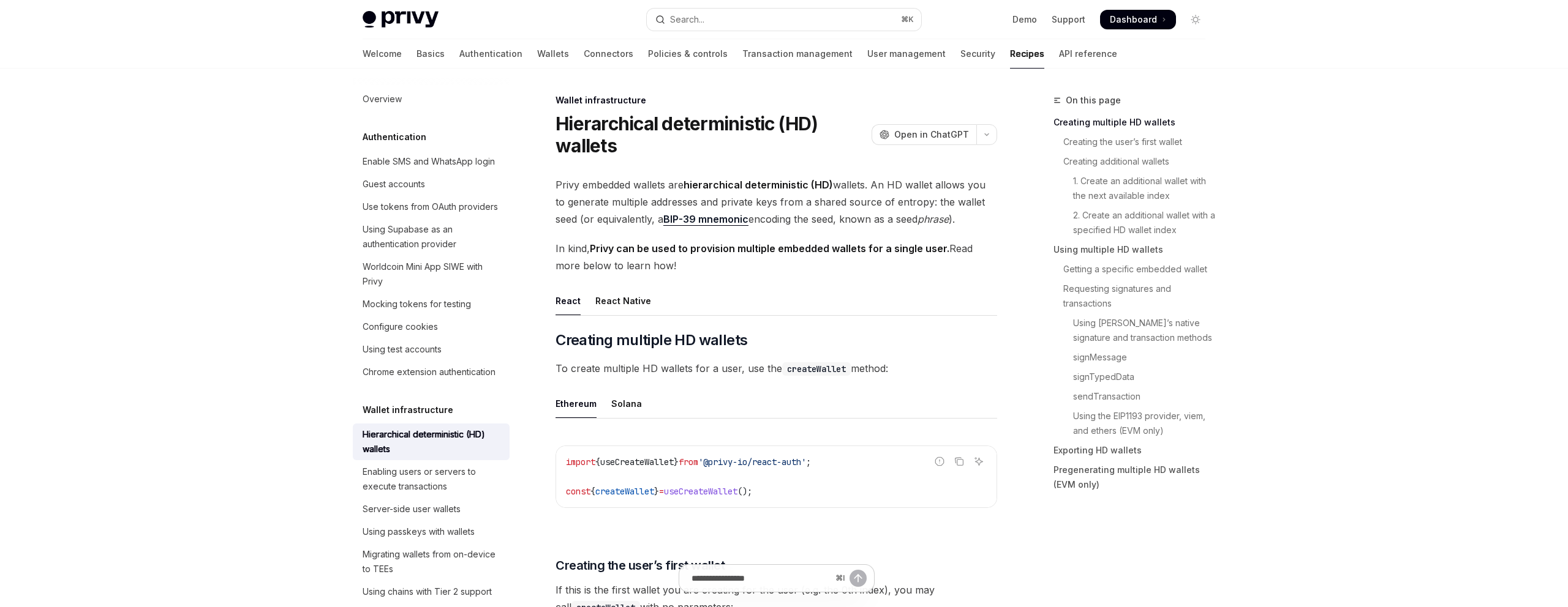
click at [708, 220] on link "BIP-39 mnemonic" at bounding box center [706, 219] width 85 height 12
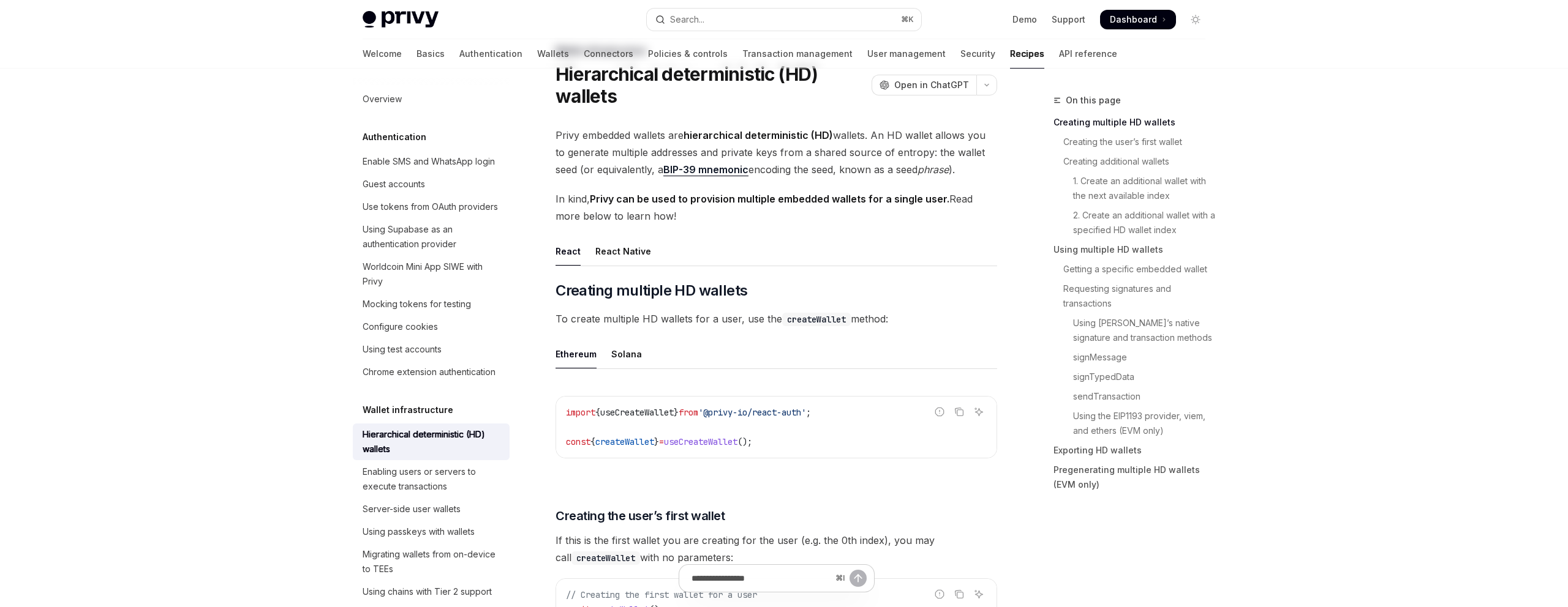
scroll to position [52, 0]
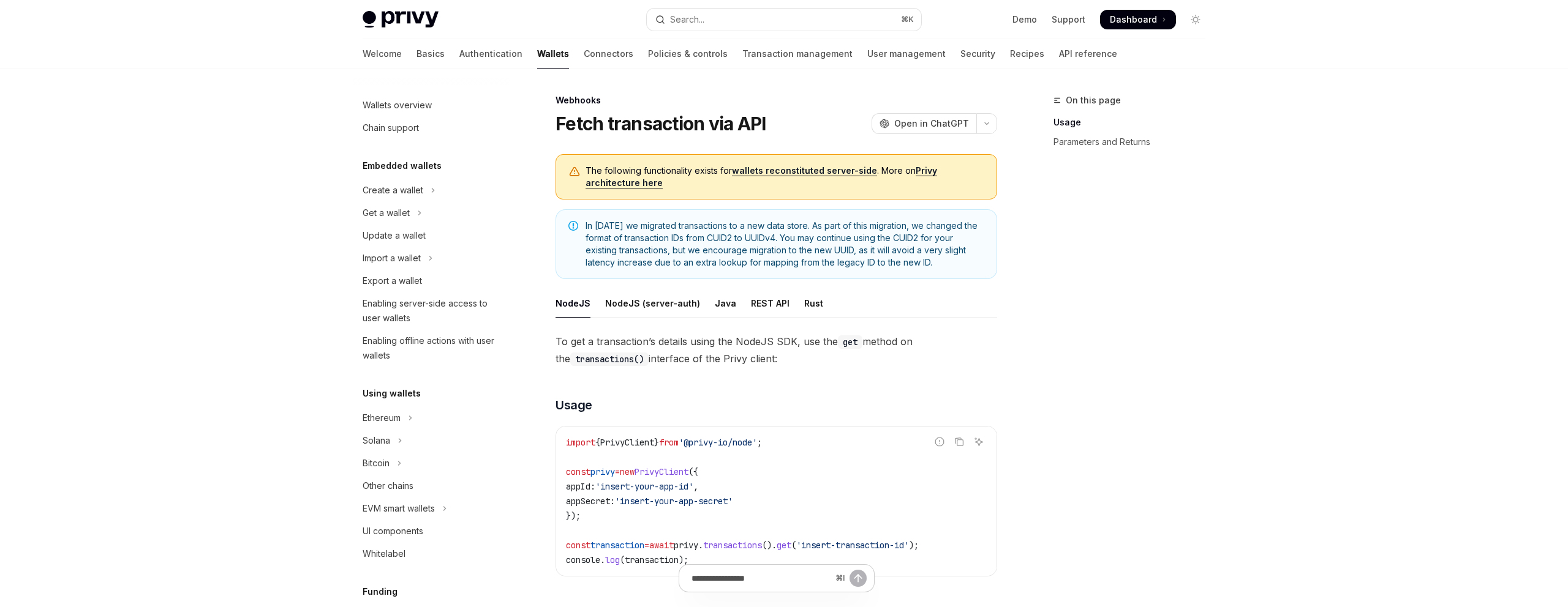
scroll to position [459, 0]
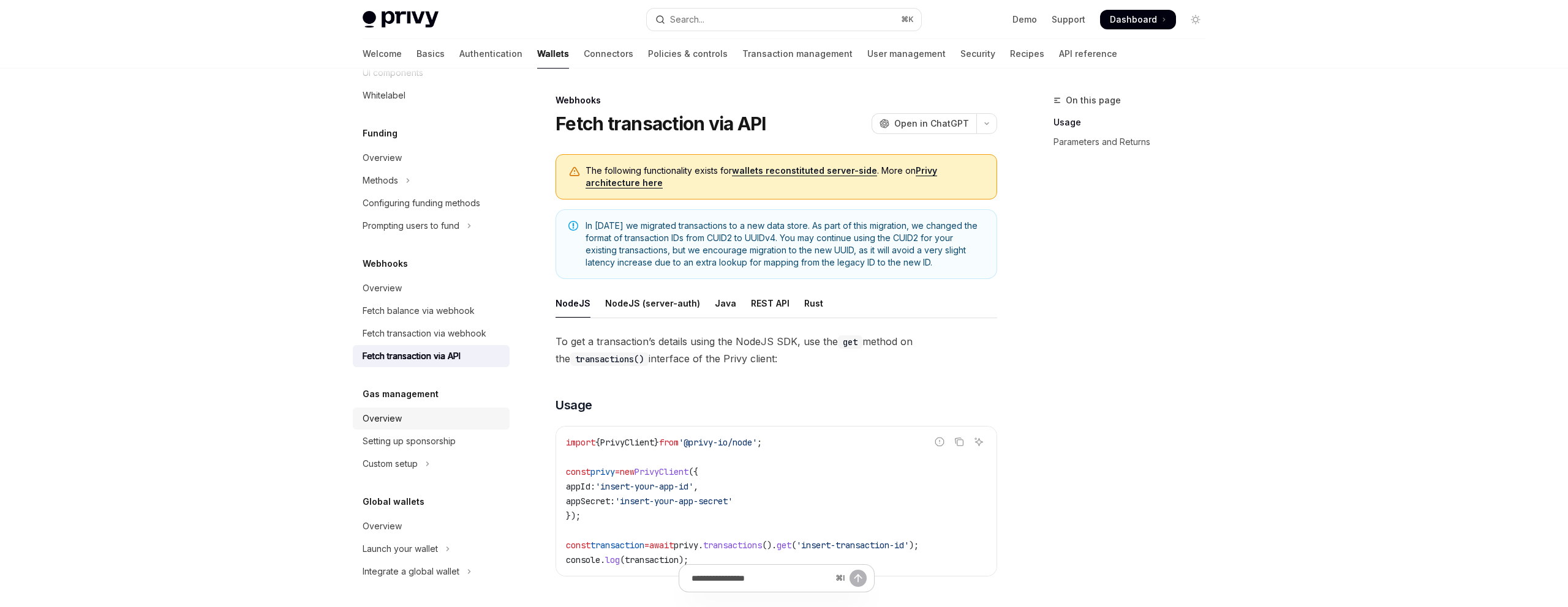
click at [448, 425] on div "Overview" at bounding box center [432, 419] width 139 height 15
type textarea "*"
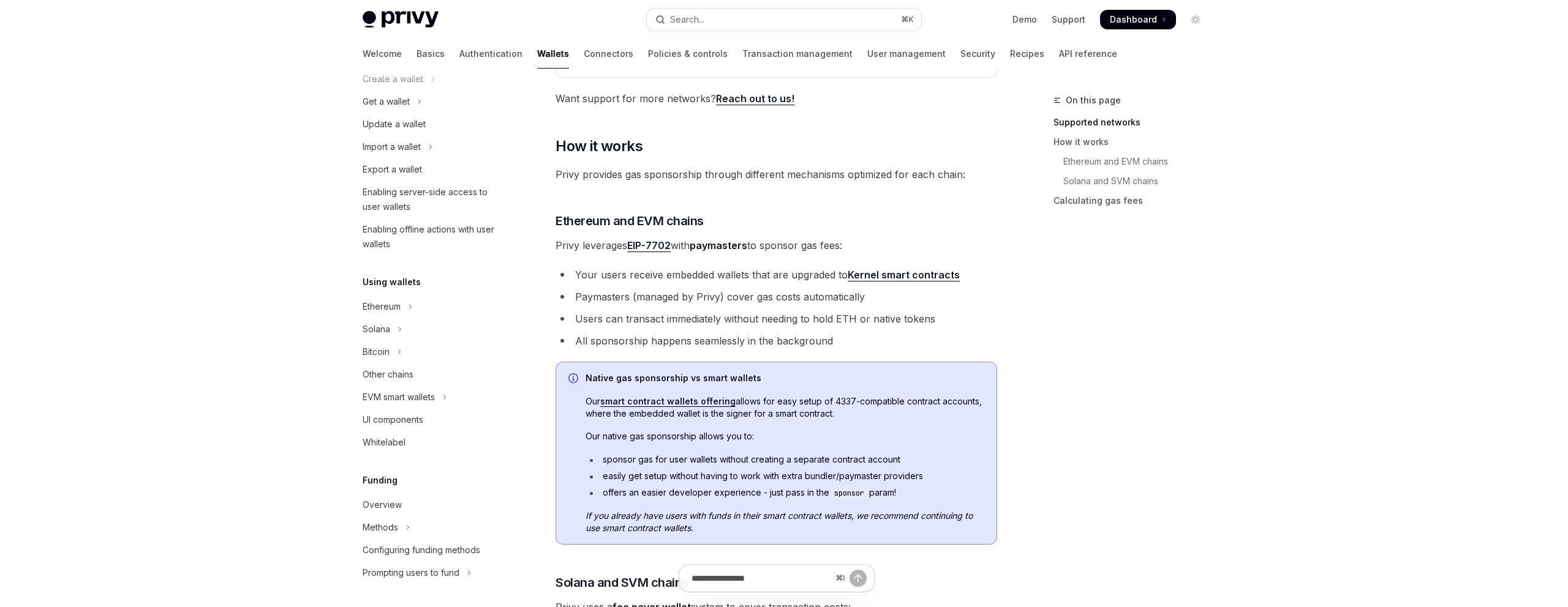
scroll to position [67, 0]
